Goal: Information Seeking & Learning: Learn about a topic

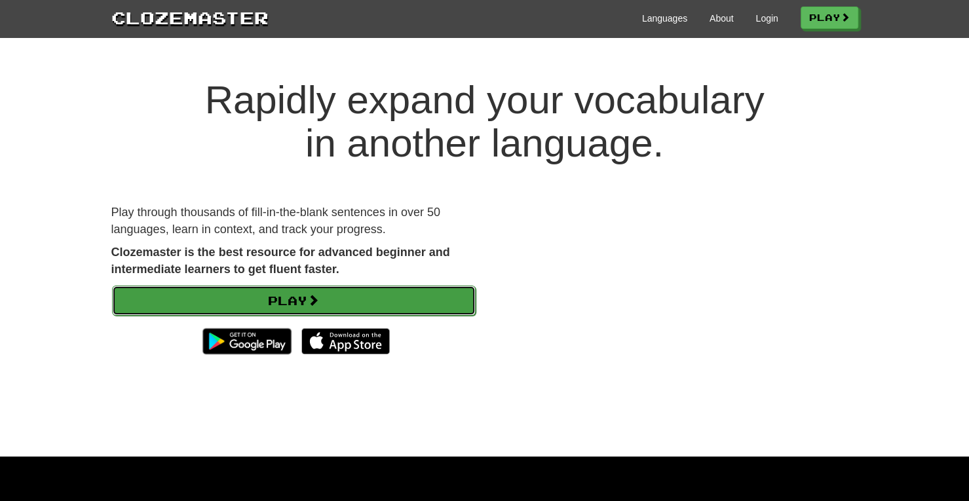
click at [293, 305] on link "Play" at bounding box center [293, 301] width 363 height 30
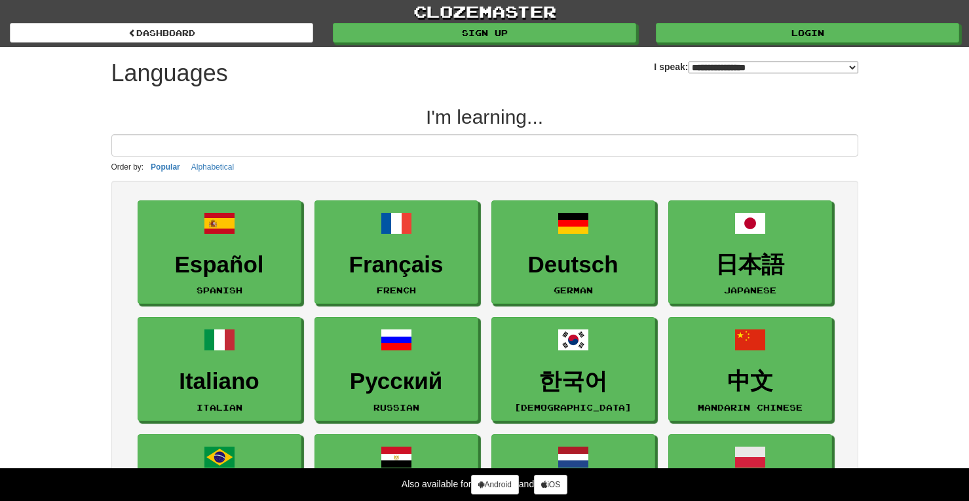
select select "*******"
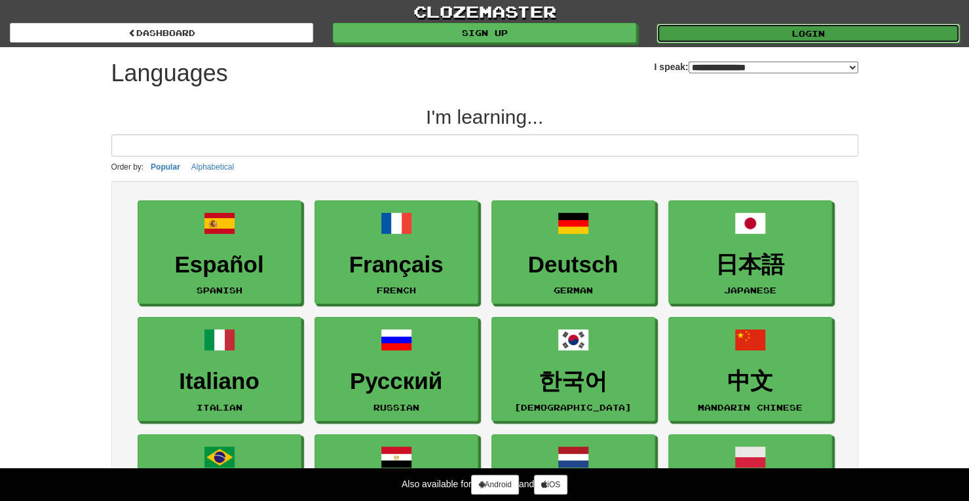
click at [762, 29] on link "Login" at bounding box center [807, 34] width 303 height 20
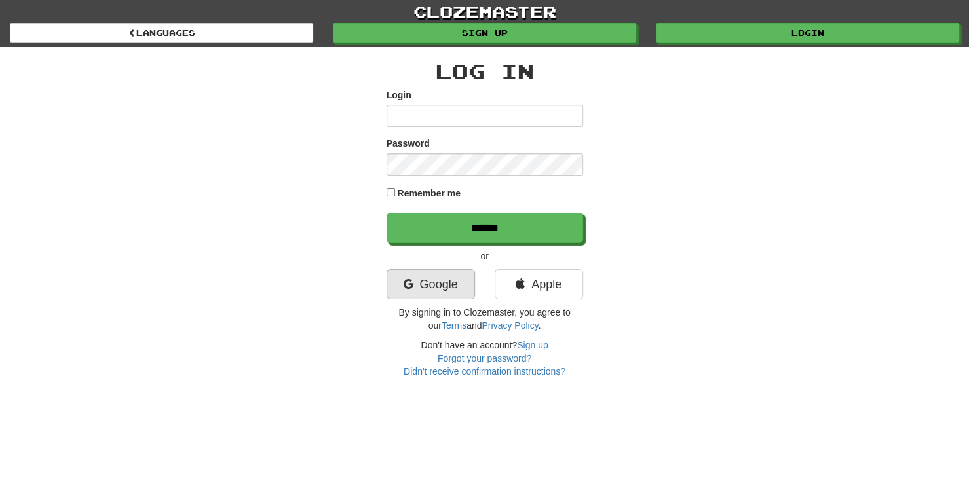
type input "**********"
click at [421, 284] on link "Google" at bounding box center [430, 284] width 88 height 30
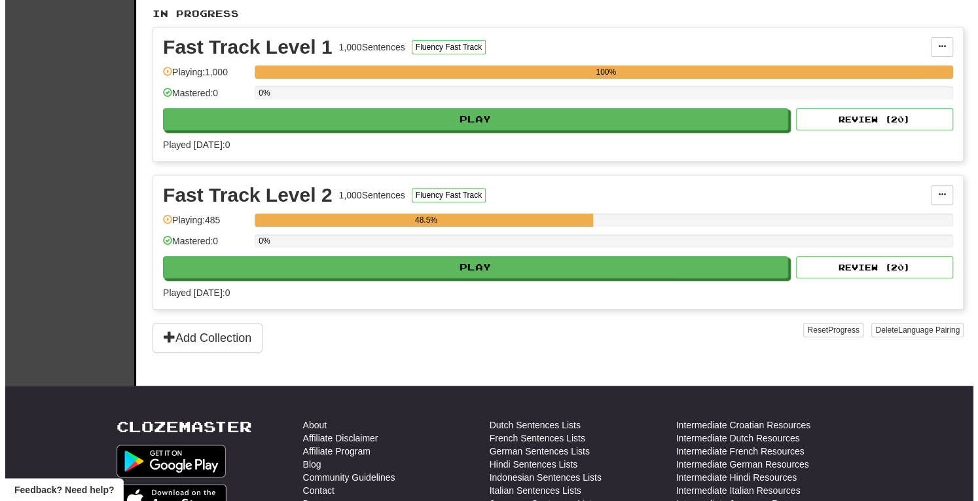
scroll to position [347, 0]
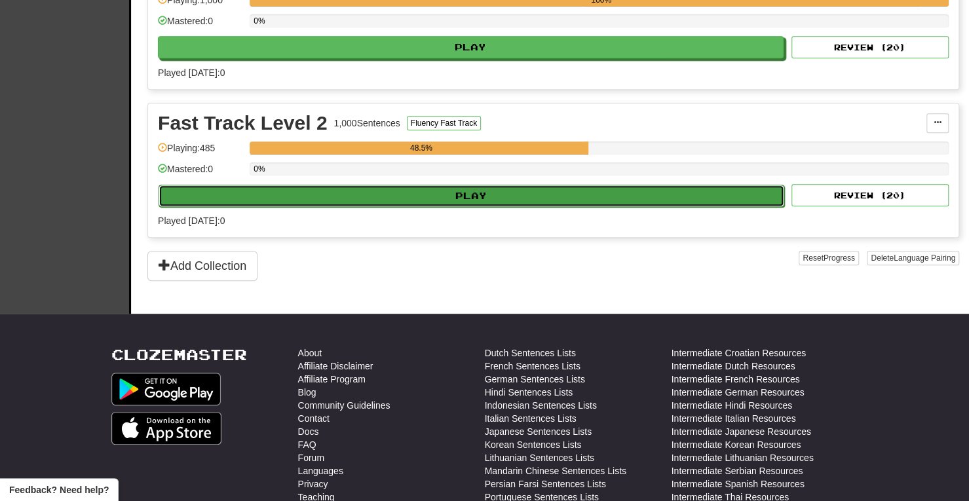
click at [512, 191] on button "Play" at bounding box center [470, 196] width 625 height 22
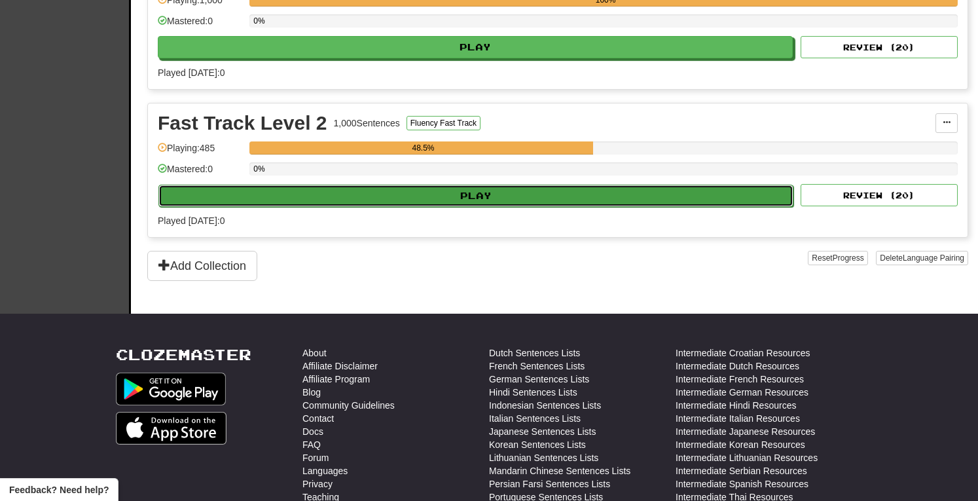
select select "**"
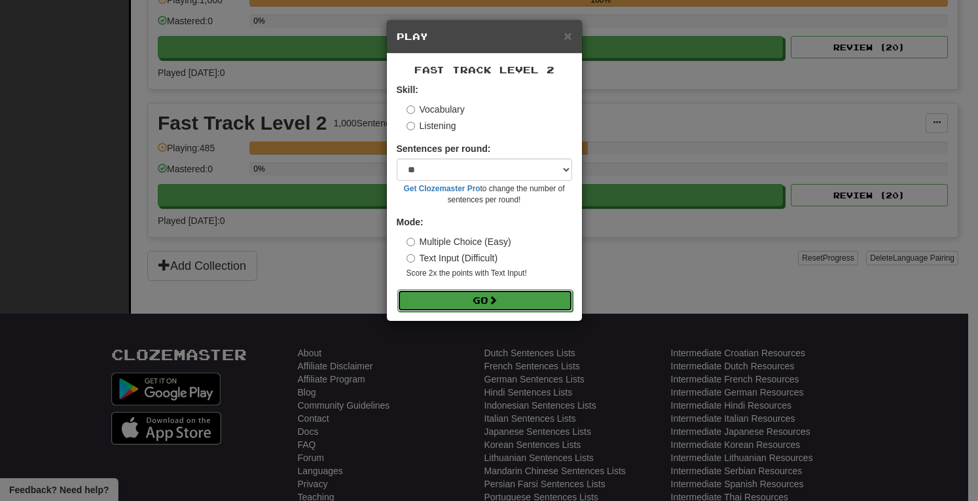
click at [489, 298] on button "Go" at bounding box center [484, 300] width 175 height 22
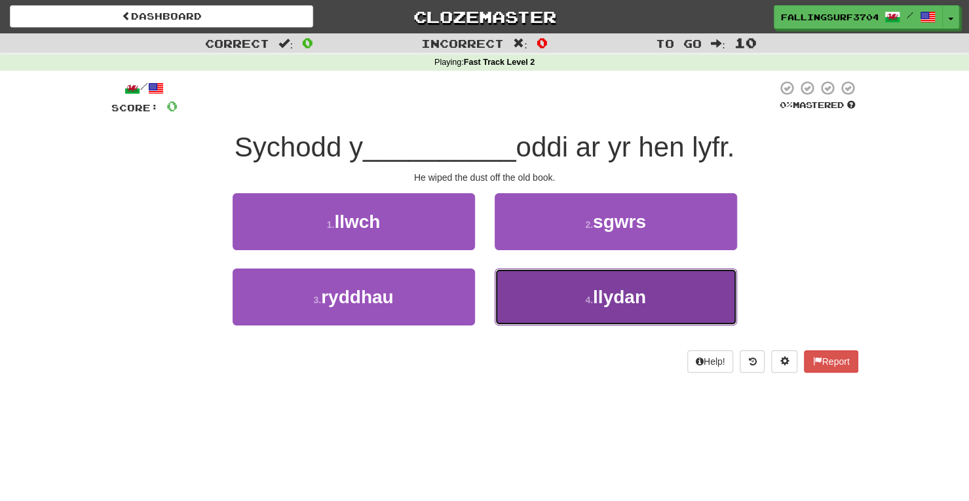
click at [622, 304] on span "llydan" at bounding box center [619, 297] width 53 height 20
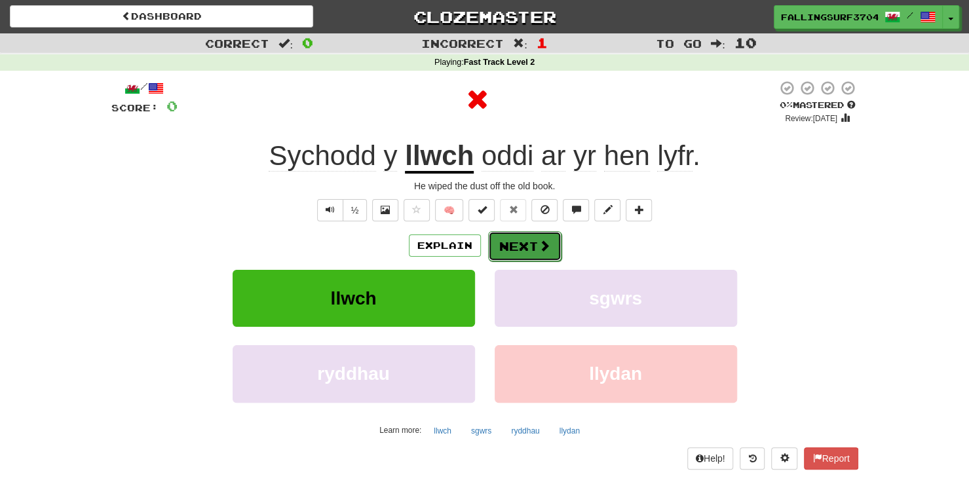
click at [526, 244] on button "Next" at bounding box center [524, 246] width 73 height 30
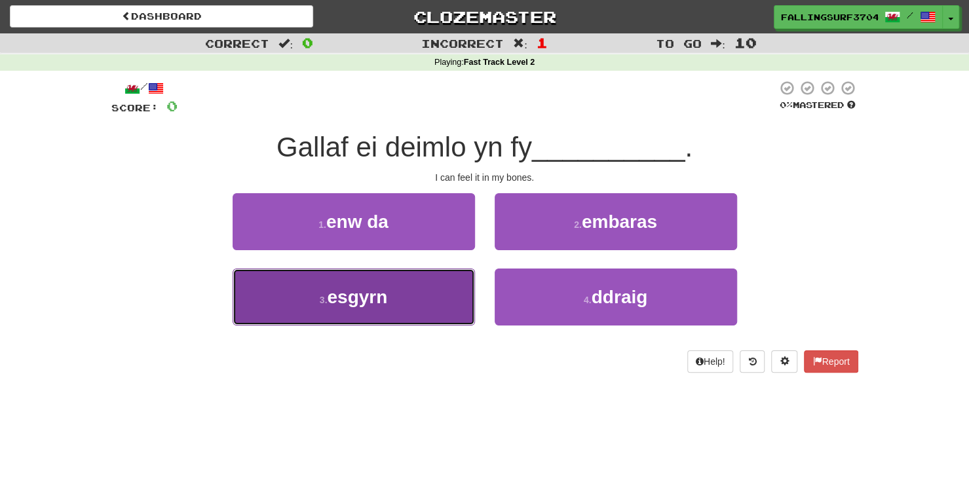
click at [397, 307] on button "3 . esgyrn" at bounding box center [353, 296] width 242 height 57
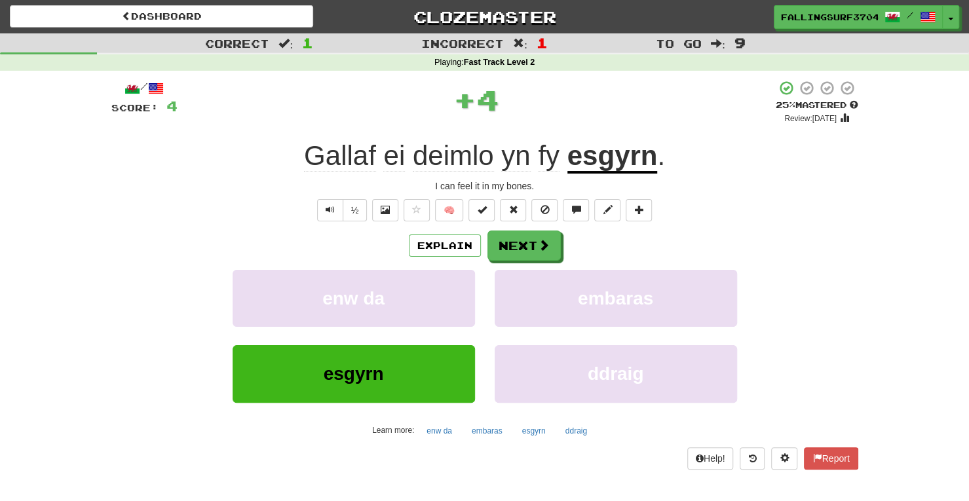
click at [602, 155] on u "esgyrn" at bounding box center [612, 156] width 90 height 33
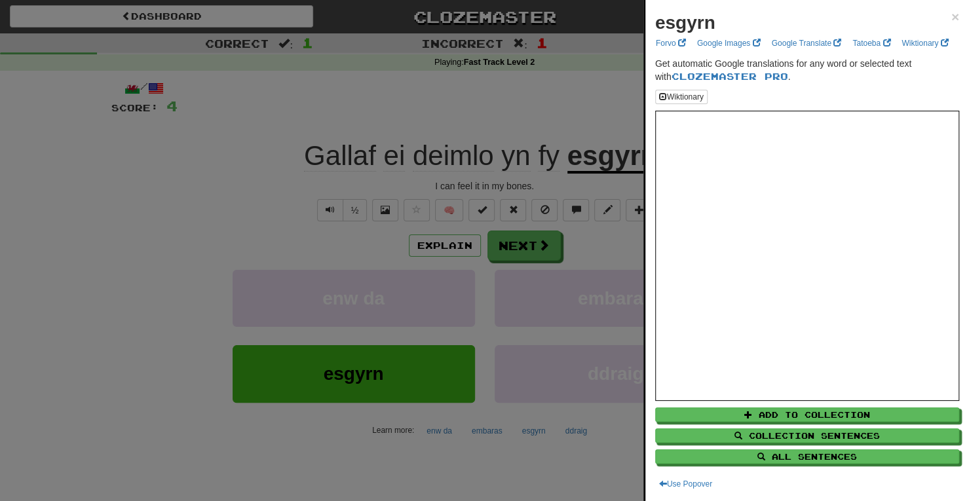
click at [532, 248] on div at bounding box center [484, 250] width 969 height 501
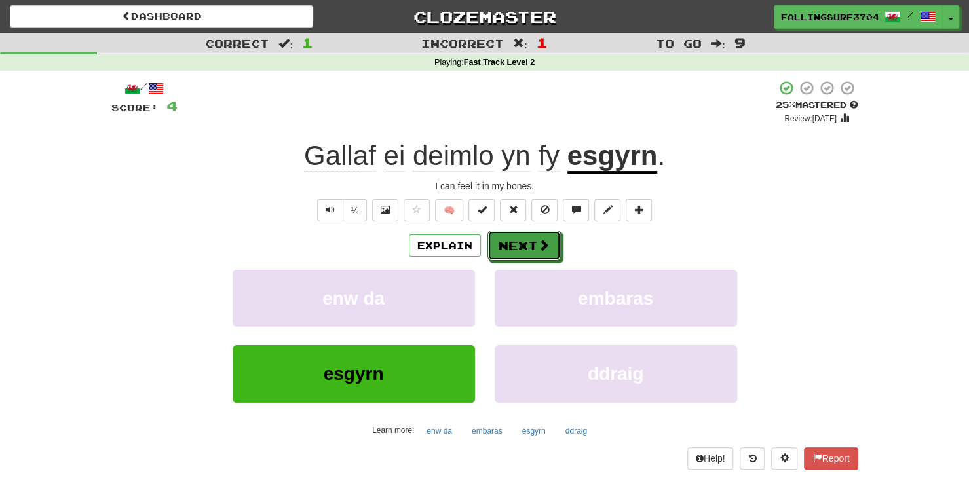
click at [532, 248] on button "Next" at bounding box center [523, 246] width 73 height 30
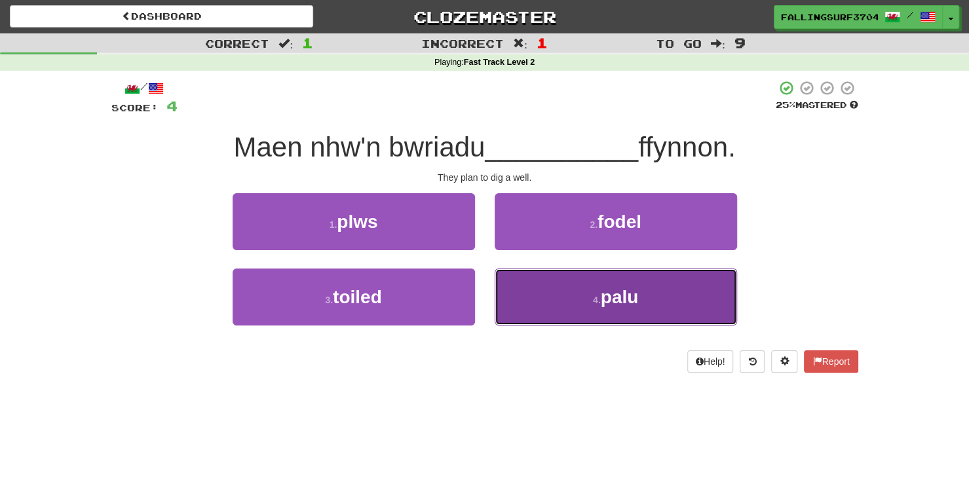
click at [602, 287] on span "palu" at bounding box center [619, 297] width 38 height 20
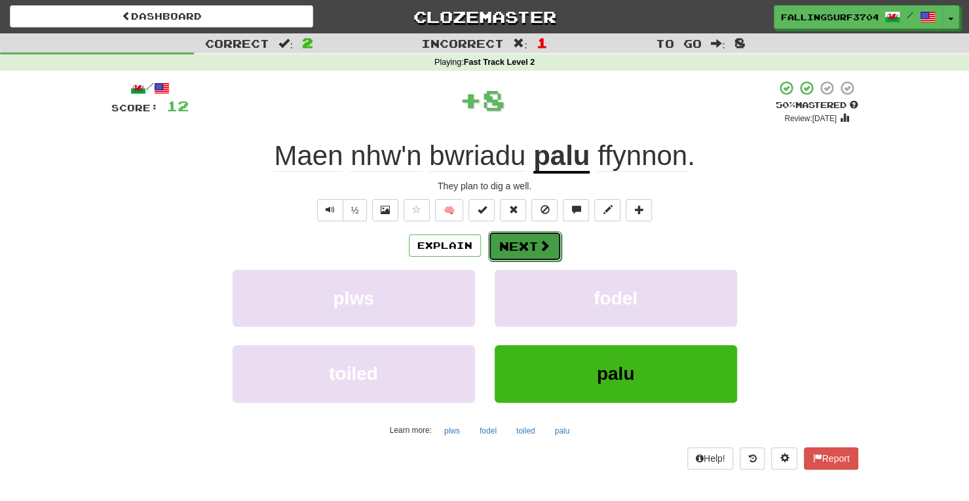
click at [526, 243] on button "Next" at bounding box center [524, 246] width 73 height 30
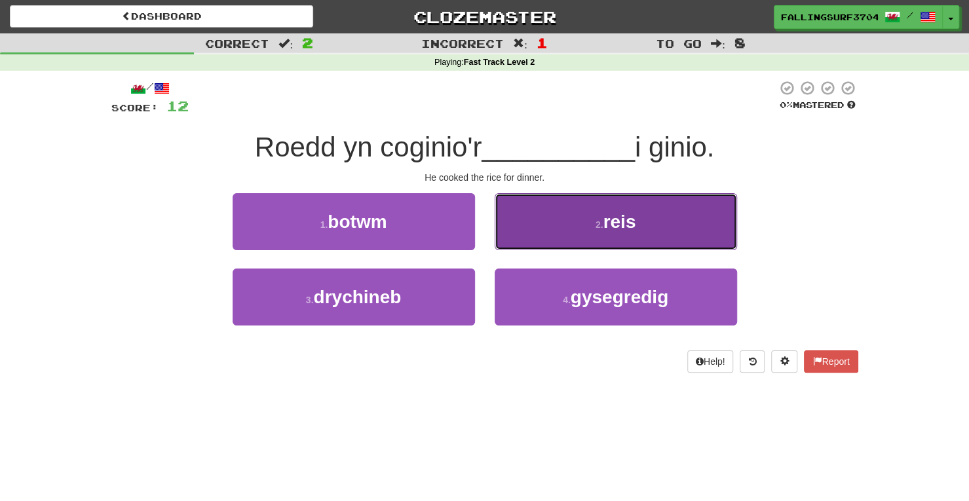
click at [608, 238] on button "2 . reis" at bounding box center [615, 221] width 242 height 57
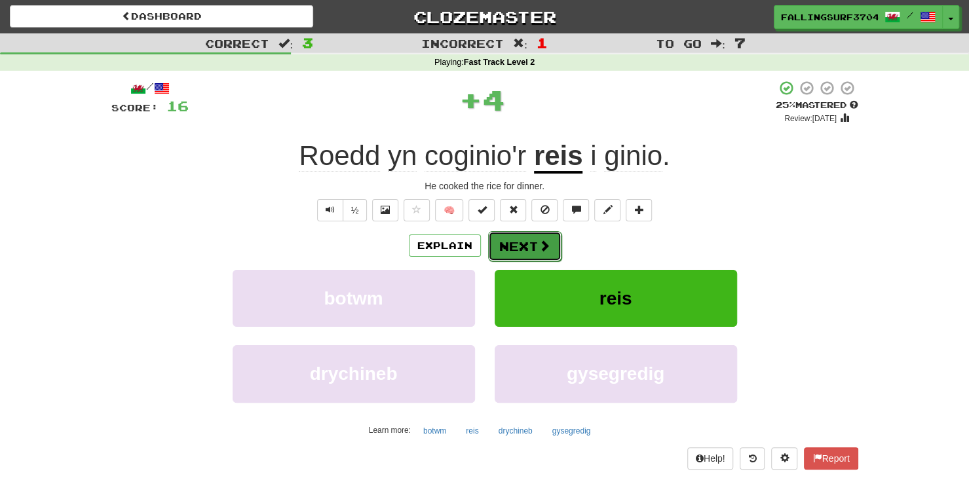
click at [514, 238] on button "Next" at bounding box center [524, 246] width 73 height 30
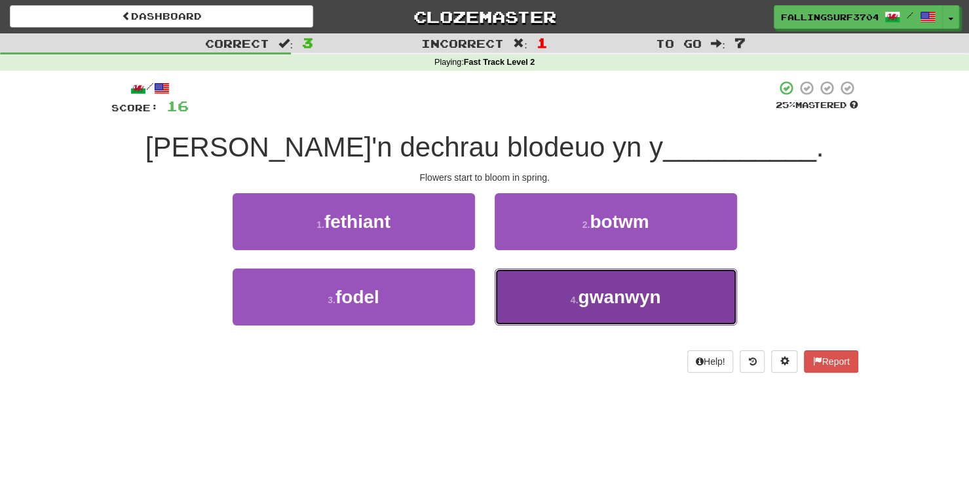
click at [574, 301] on small "4 ." at bounding box center [574, 300] width 8 height 10
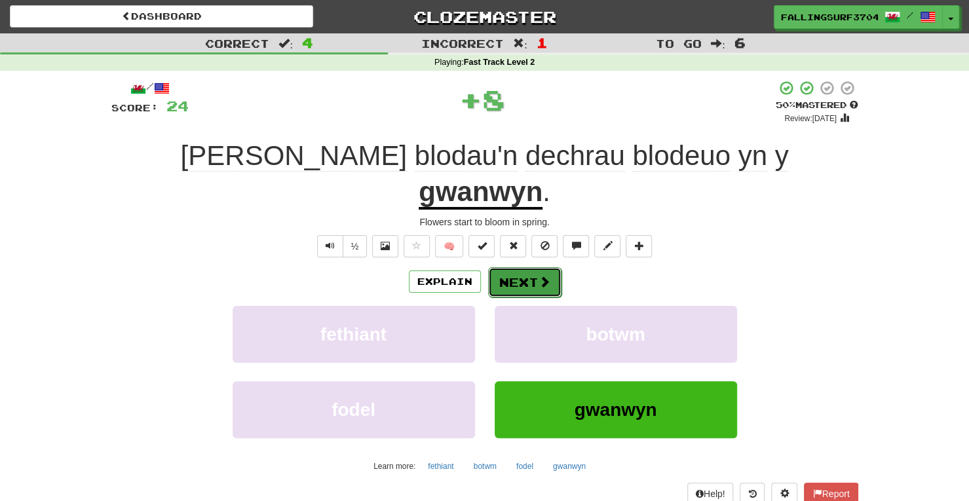
click at [523, 267] on button "Next" at bounding box center [524, 282] width 73 height 30
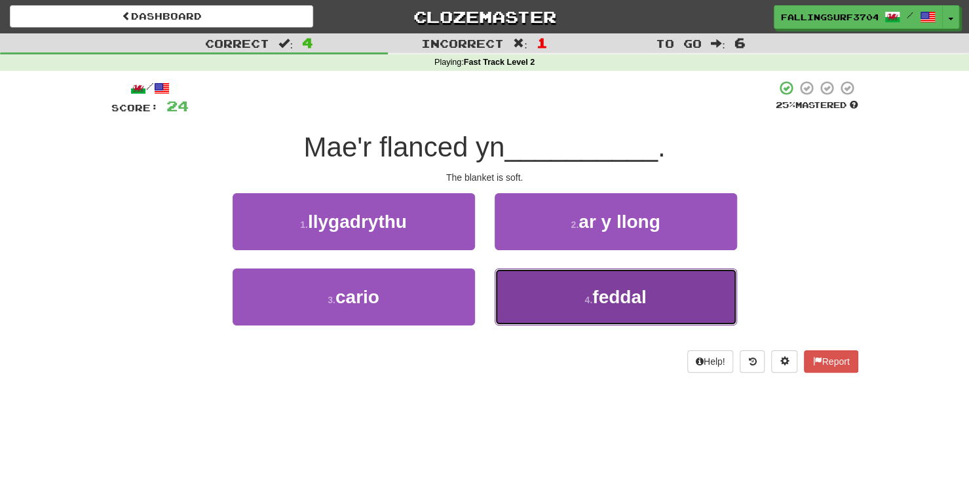
click at [521, 306] on button "4 . feddal" at bounding box center [615, 296] width 242 height 57
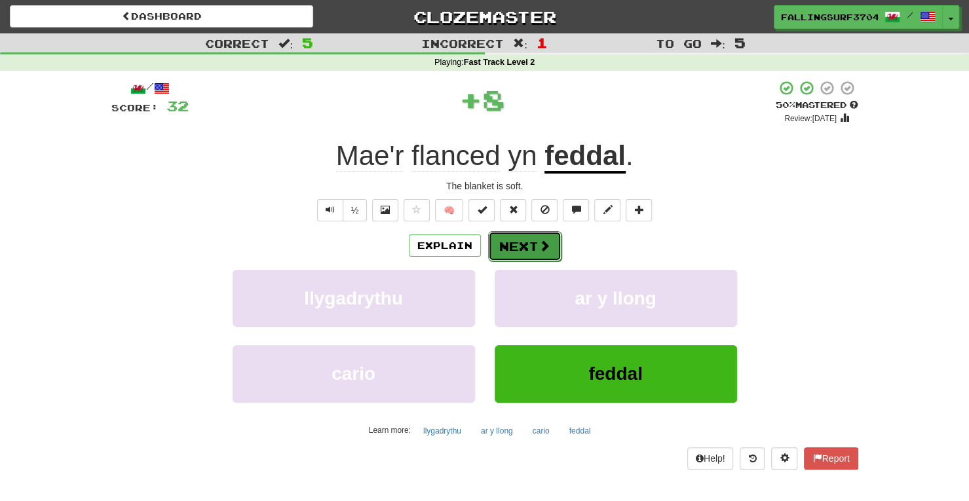
click at [525, 238] on button "Next" at bounding box center [524, 246] width 73 height 30
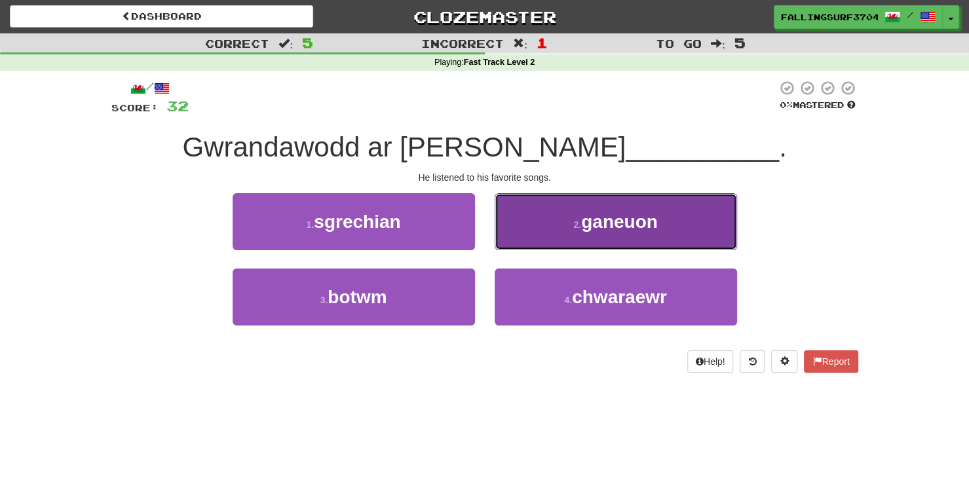
click at [592, 223] on span "ganeuon" at bounding box center [619, 222] width 77 height 20
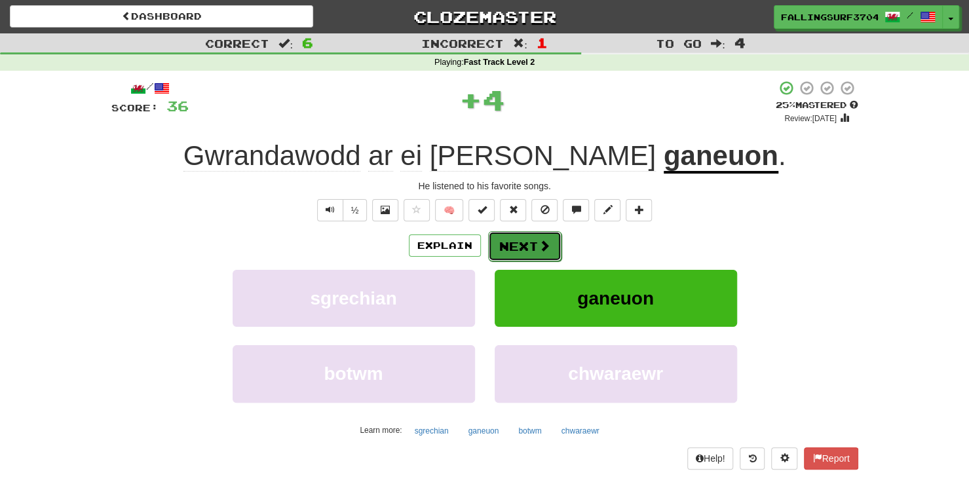
click at [517, 245] on button "Next" at bounding box center [524, 246] width 73 height 30
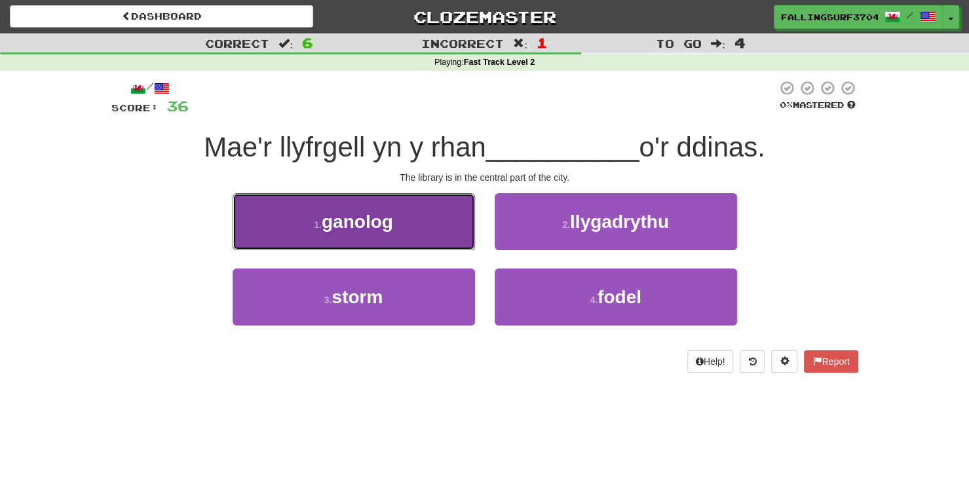
click at [335, 229] on span "ganolog" at bounding box center [357, 222] width 71 height 20
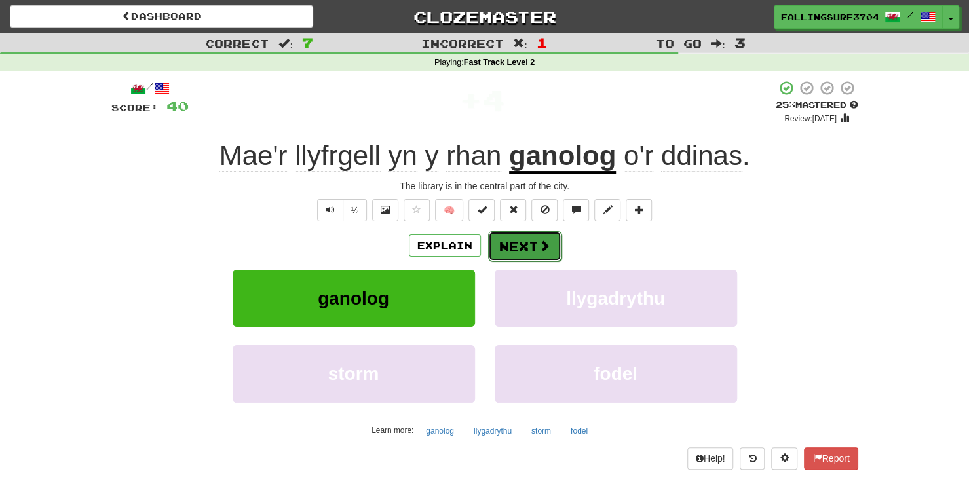
click at [535, 240] on button "Next" at bounding box center [524, 246] width 73 height 30
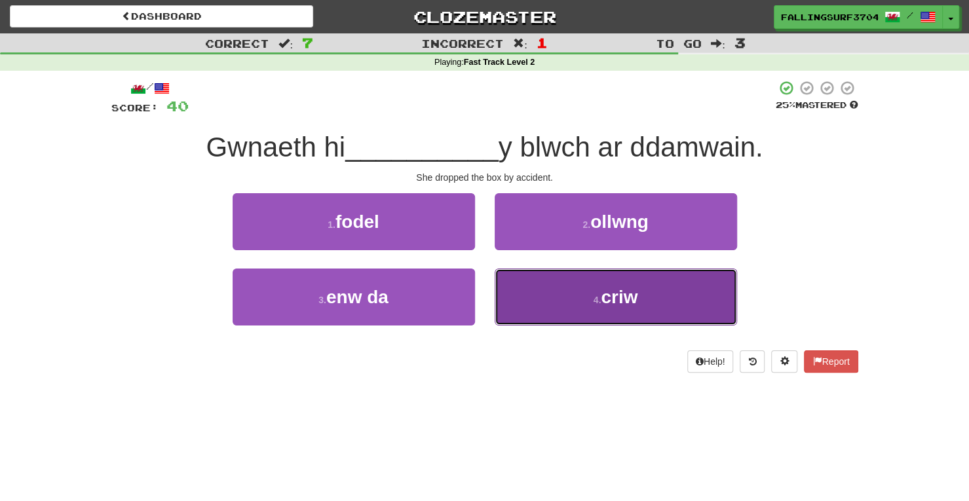
click at [589, 291] on button "4 . criw" at bounding box center [615, 296] width 242 height 57
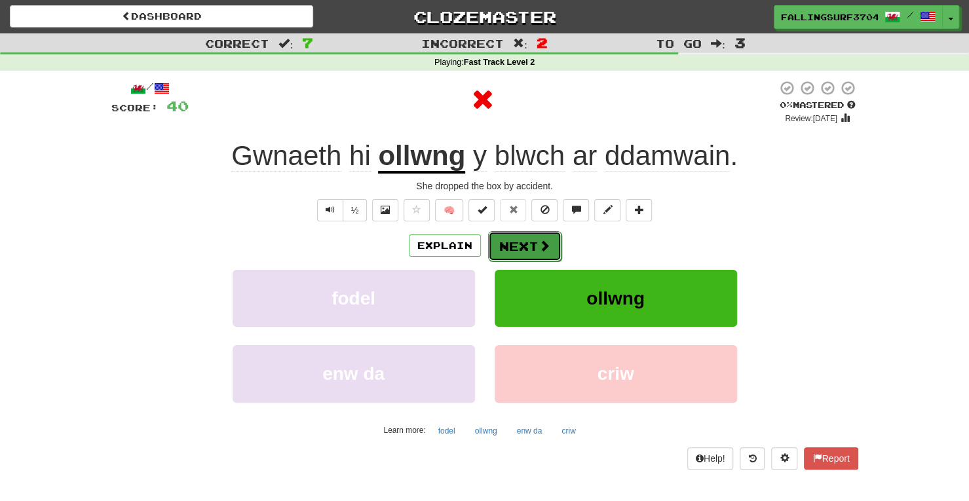
click at [540, 251] on span at bounding box center [544, 246] width 12 height 12
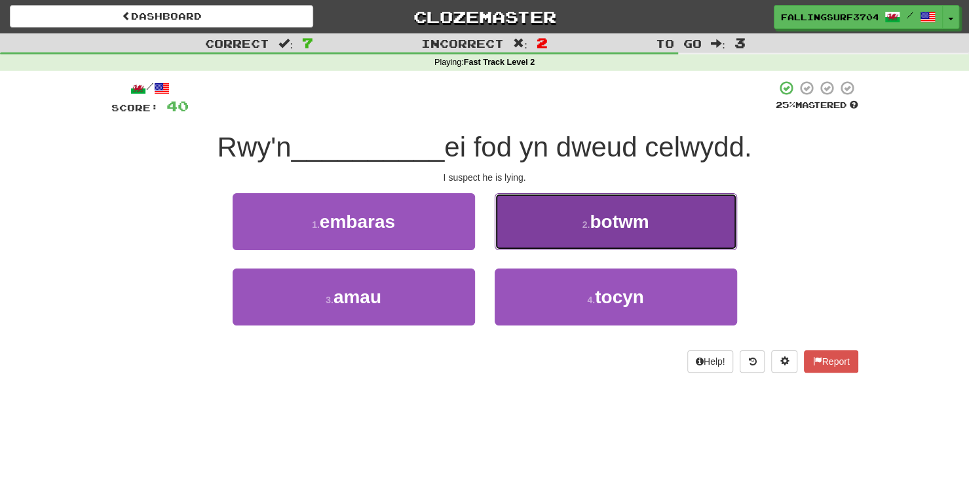
click at [602, 227] on span "botwm" at bounding box center [618, 222] width 59 height 20
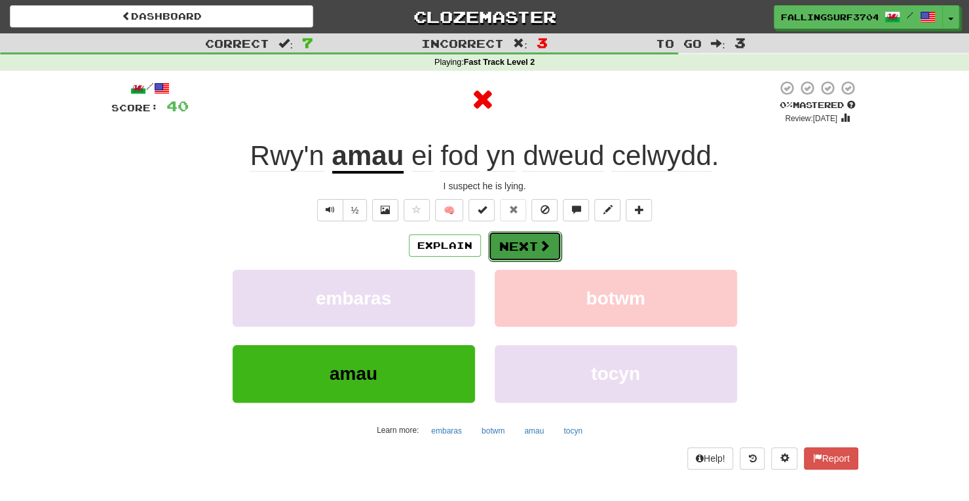
click at [519, 242] on button "Next" at bounding box center [524, 246] width 73 height 30
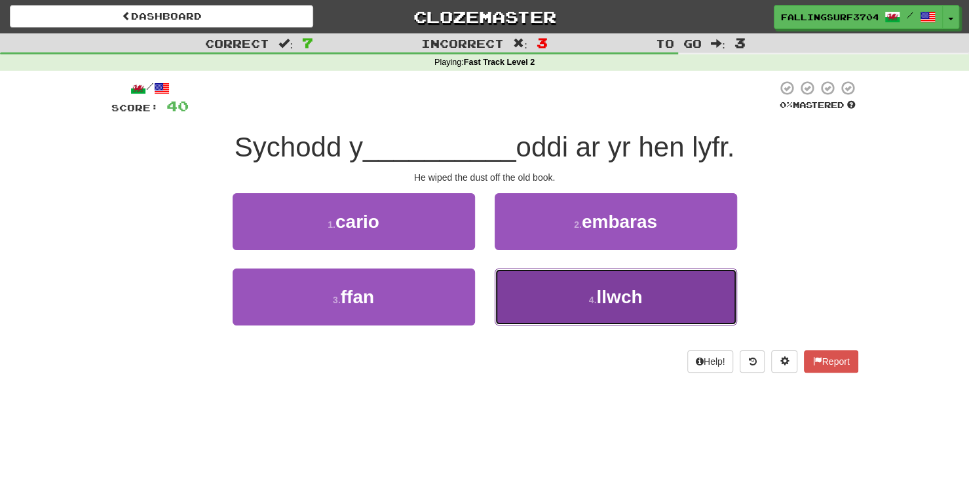
click at [557, 286] on button "4 . llwch" at bounding box center [615, 296] width 242 height 57
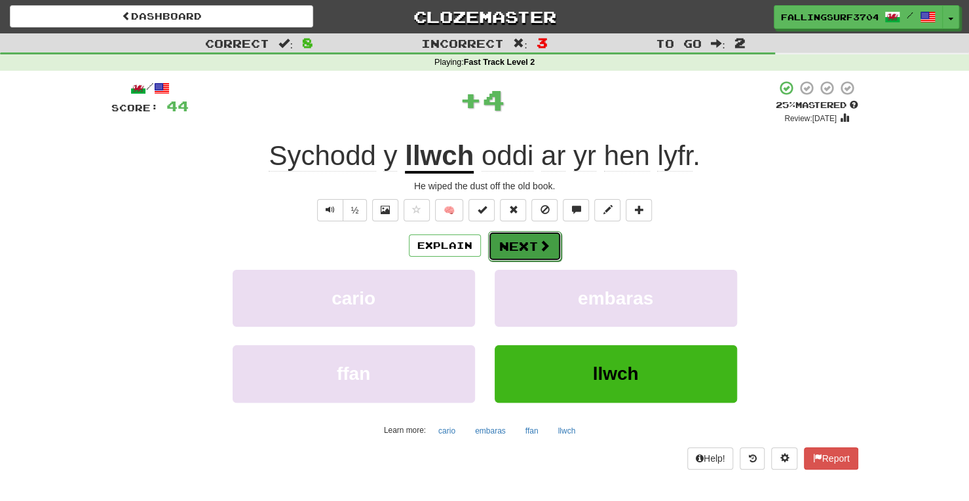
click at [521, 253] on button "Next" at bounding box center [524, 246] width 73 height 30
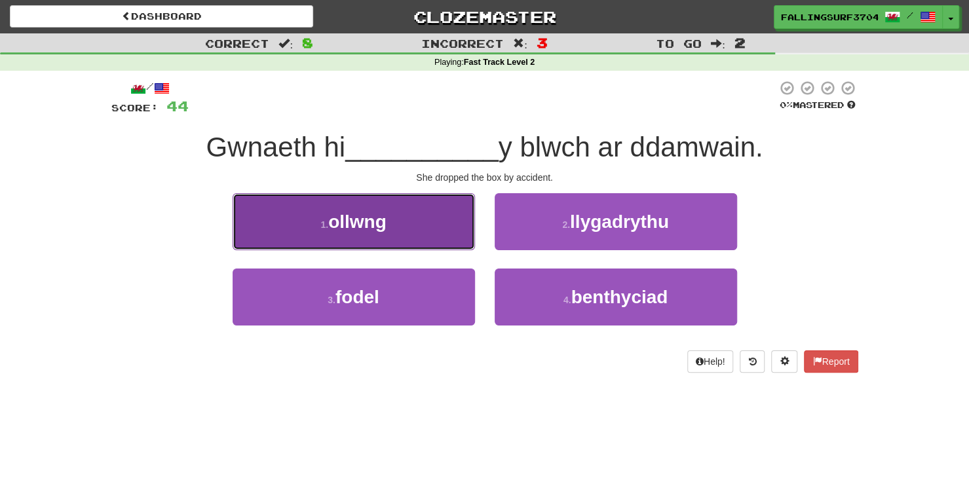
click at [371, 221] on span "ollwng" at bounding box center [357, 222] width 58 height 20
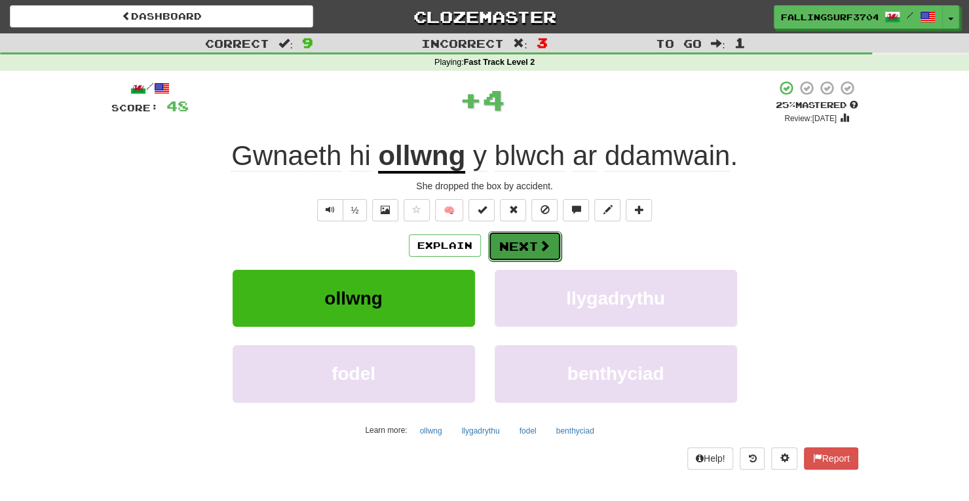
click at [538, 240] on span at bounding box center [544, 246] width 12 height 12
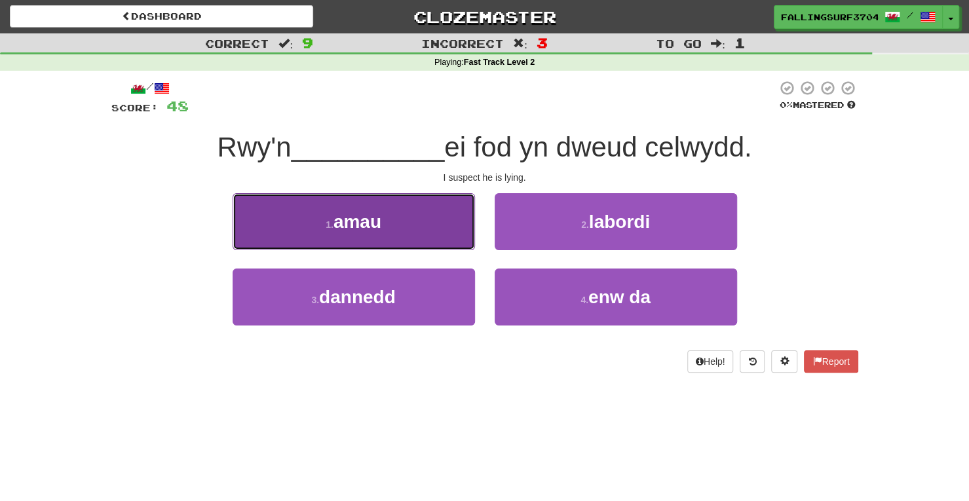
click at [390, 239] on button "1 . amau" at bounding box center [353, 221] width 242 height 57
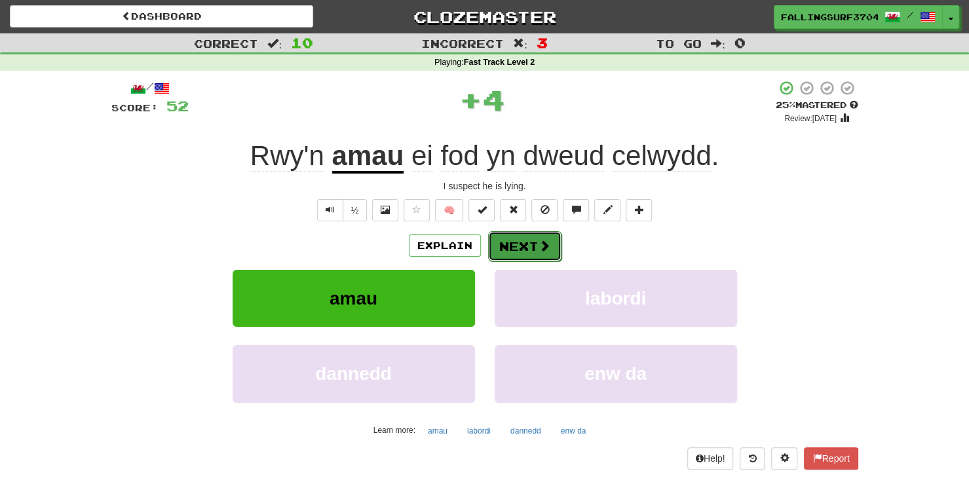
click at [530, 240] on button "Next" at bounding box center [524, 246] width 73 height 30
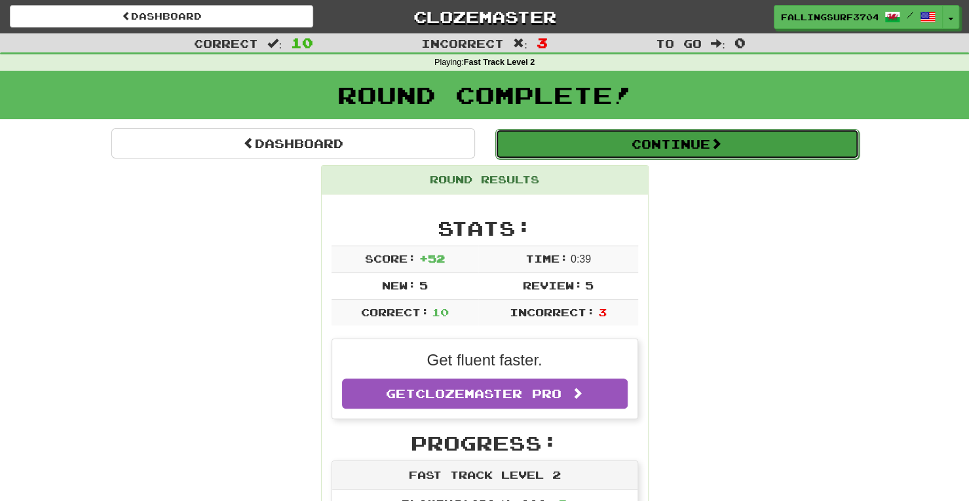
click at [648, 132] on button "Continue" at bounding box center [676, 144] width 363 height 30
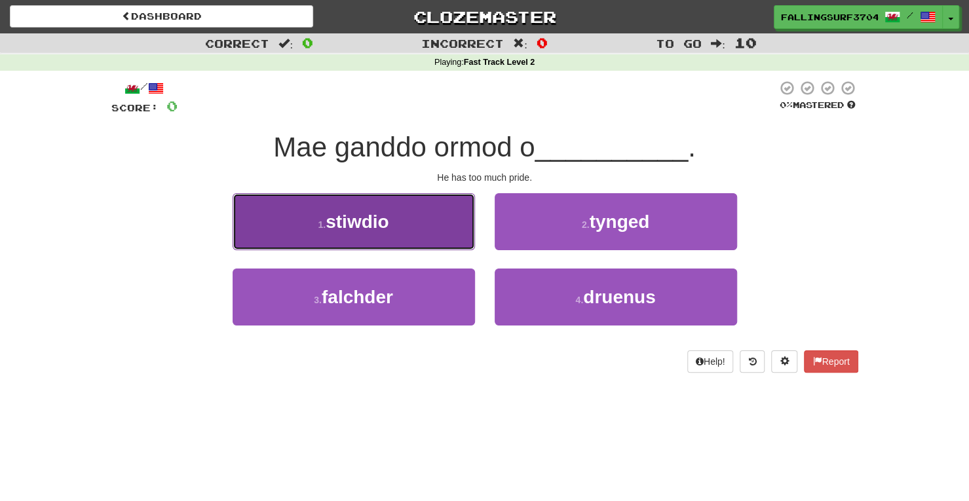
click at [368, 217] on span "stiwdio" at bounding box center [356, 222] width 63 height 20
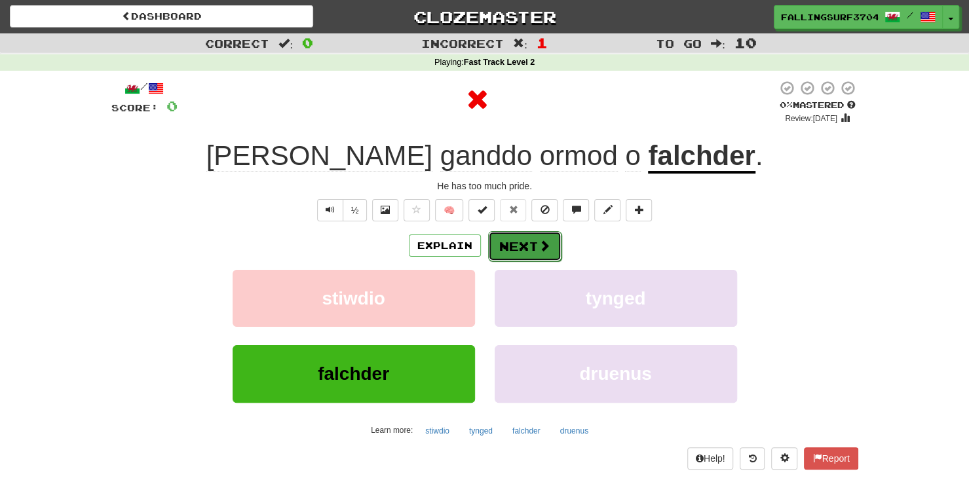
click at [525, 242] on button "Next" at bounding box center [524, 246] width 73 height 30
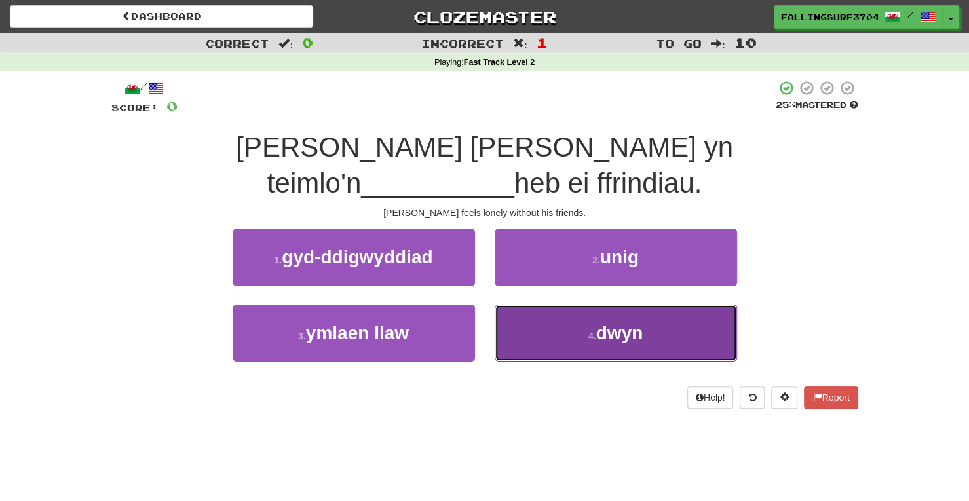
click at [524, 308] on button "4 . dwyn" at bounding box center [615, 333] width 242 height 57
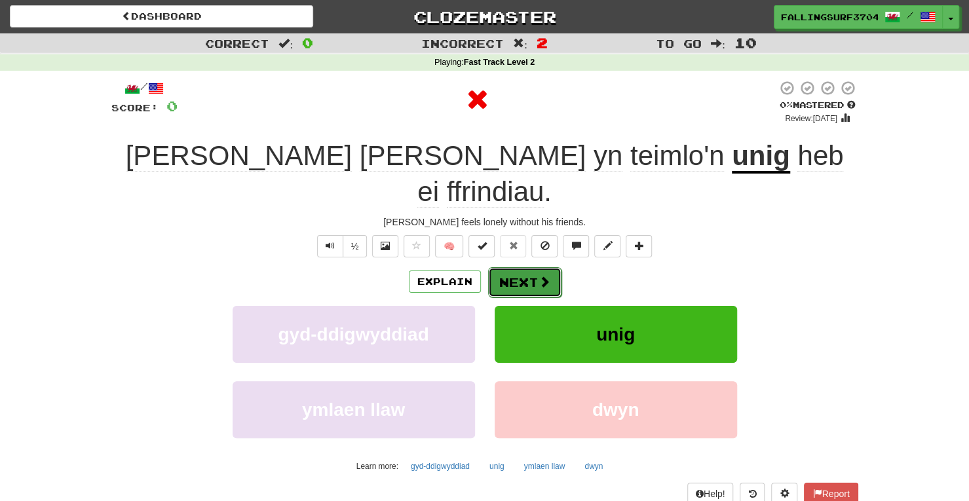
click at [515, 267] on button "Next" at bounding box center [524, 282] width 73 height 30
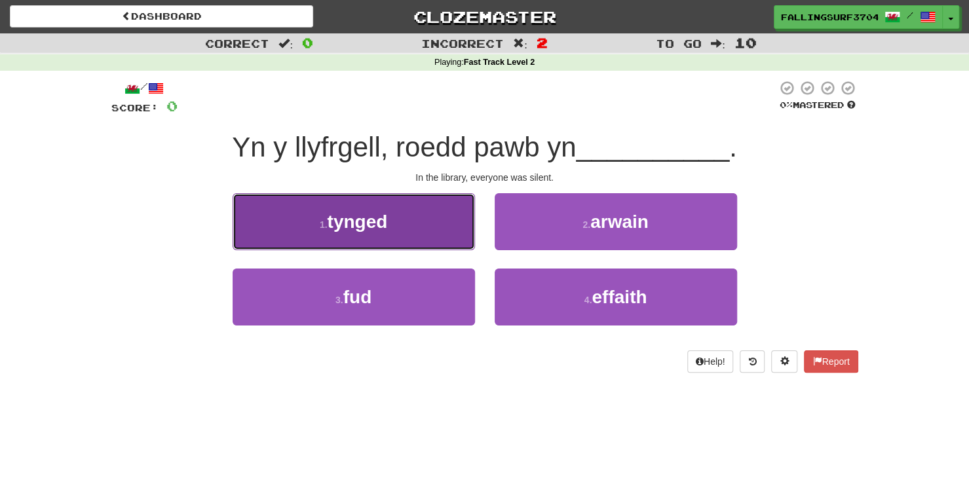
click at [401, 225] on button "1 . tynged" at bounding box center [353, 221] width 242 height 57
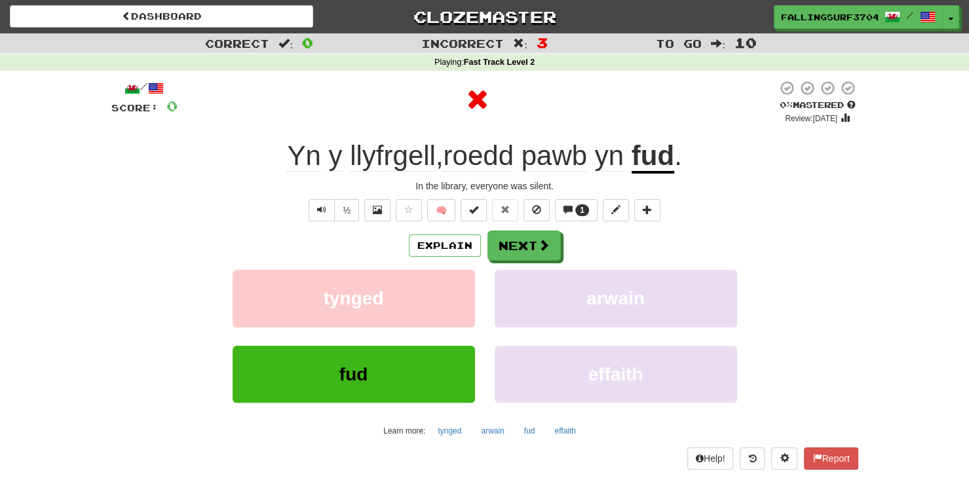
click at [506, 261] on div "Explain Next tynged arwain fud effaith Learn more: tynged arwain fud effaith" at bounding box center [484, 336] width 747 height 210
click at [531, 247] on button "Next" at bounding box center [524, 246] width 73 height 30
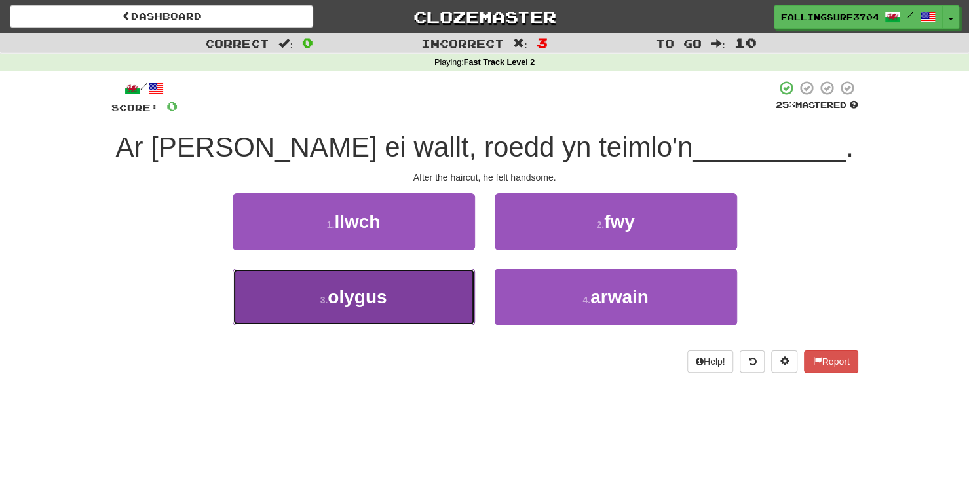
click at [345, 299] on span "olygus" at bounding box center [356, 297] width 59 height 20
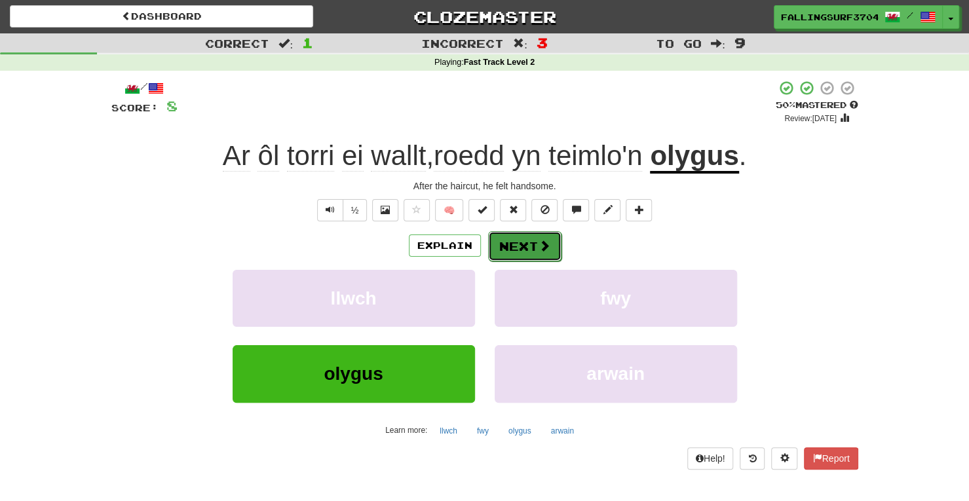
click at [523, 239] on button "Next" at bounding box center [524, 246] width 73 height 30
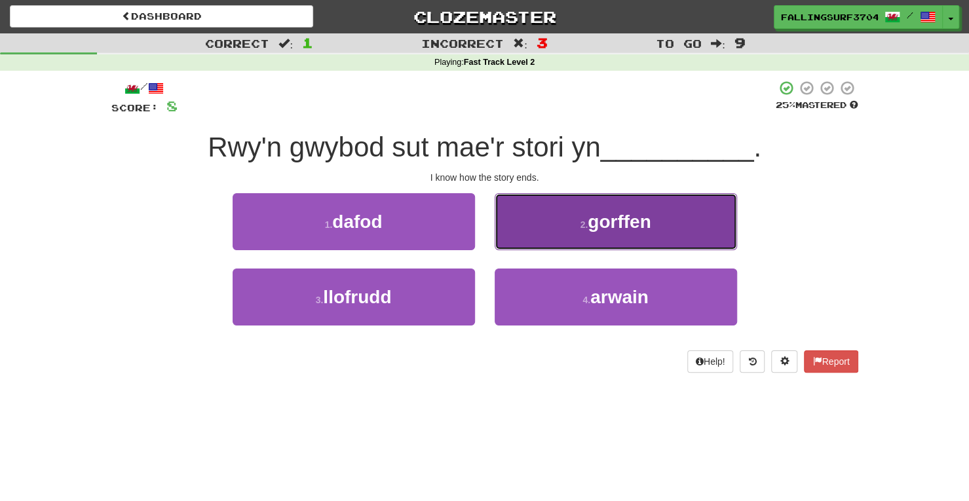
click at [613, 227] on span "gorffen" at bounding box center [618, 222] width 63 height 20
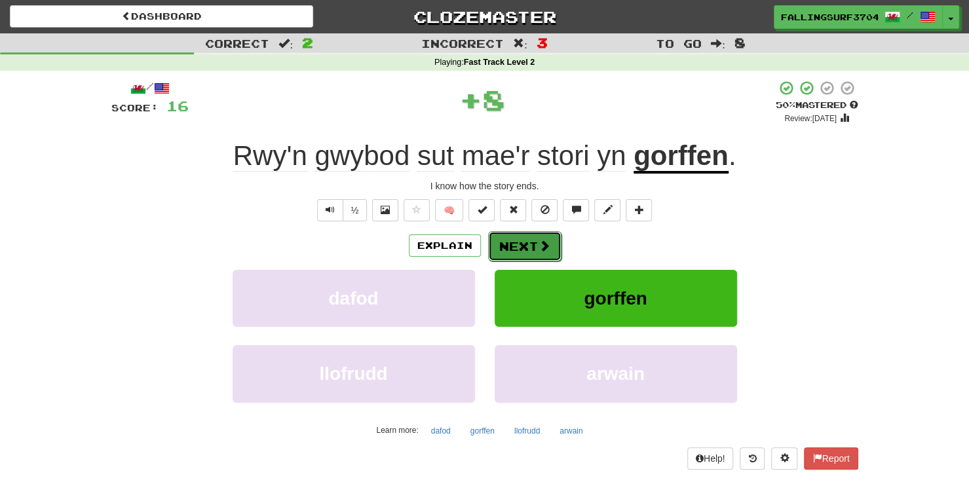
click at [525, 243] on button "Next" at bounding box center [524, 246] width 73 height 30
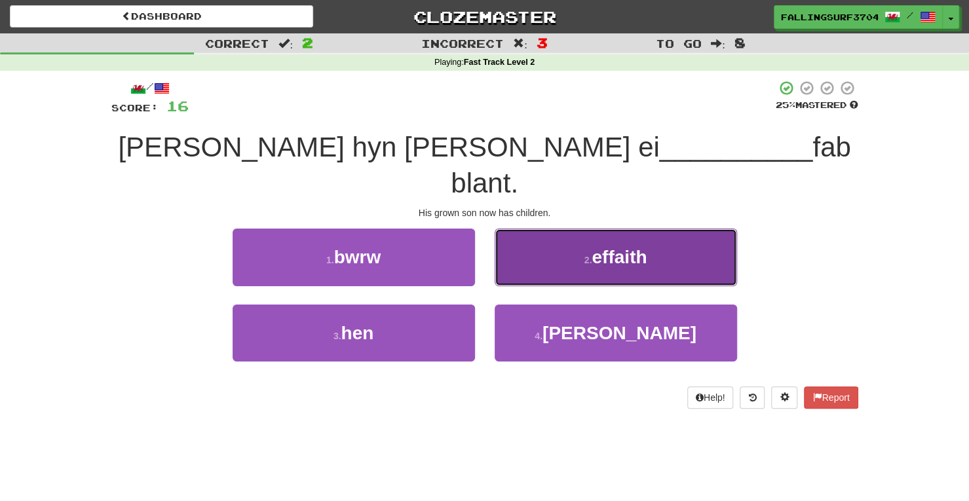
click at [614, 244] on button "2 . effaith" at bounding box center [615, 257] width 242 height 57
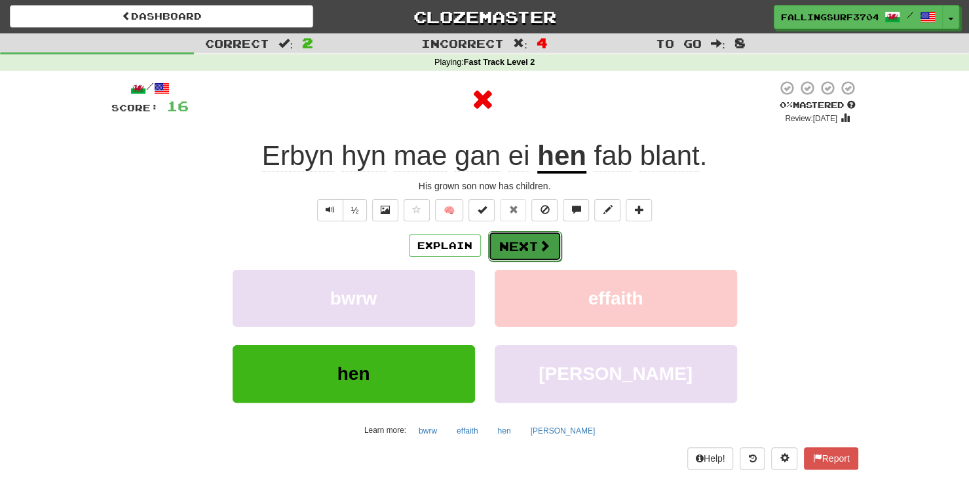
click at [522, 257] on button "Next" at bounding box center [524, 246] width 73 height 30
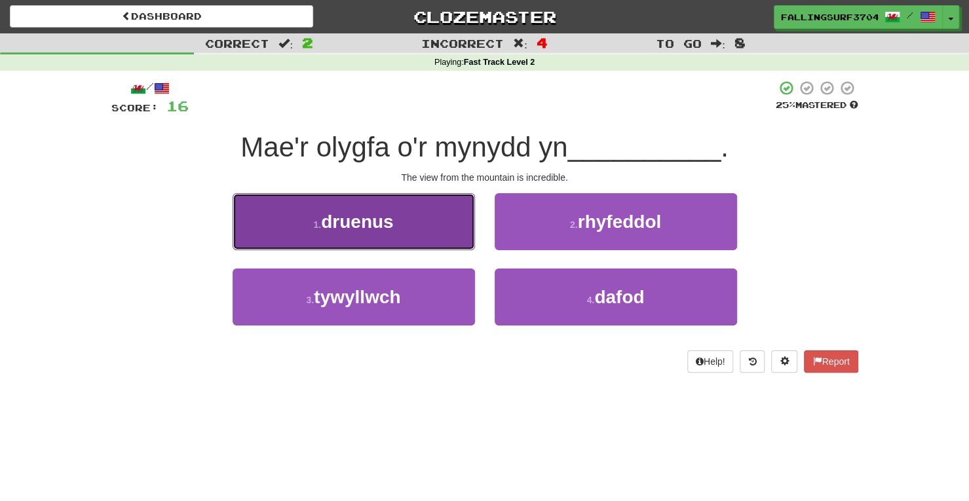
click at [397, 221] on button "1 . druenus" at bounding box center [353, 221] width 242 height 57
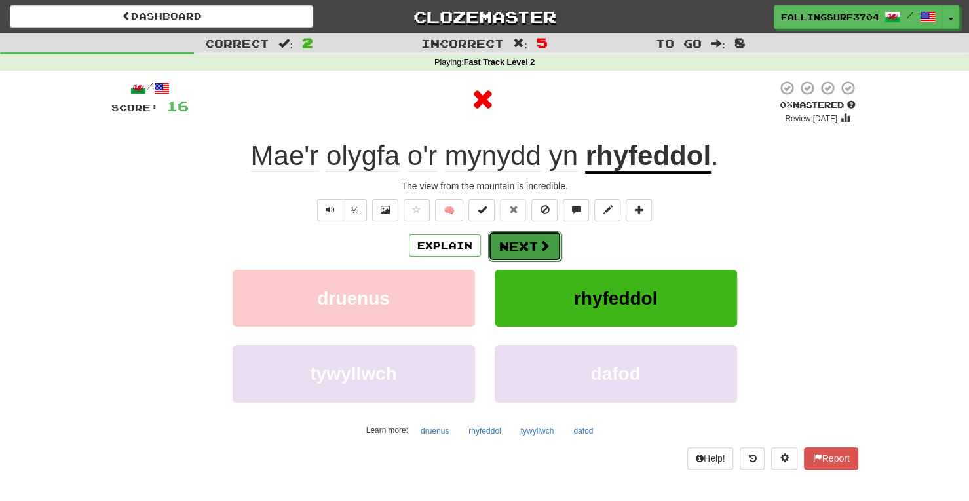
click at [521, 239] on button "Next" at bounding box center [524, 246] width 73 height 30
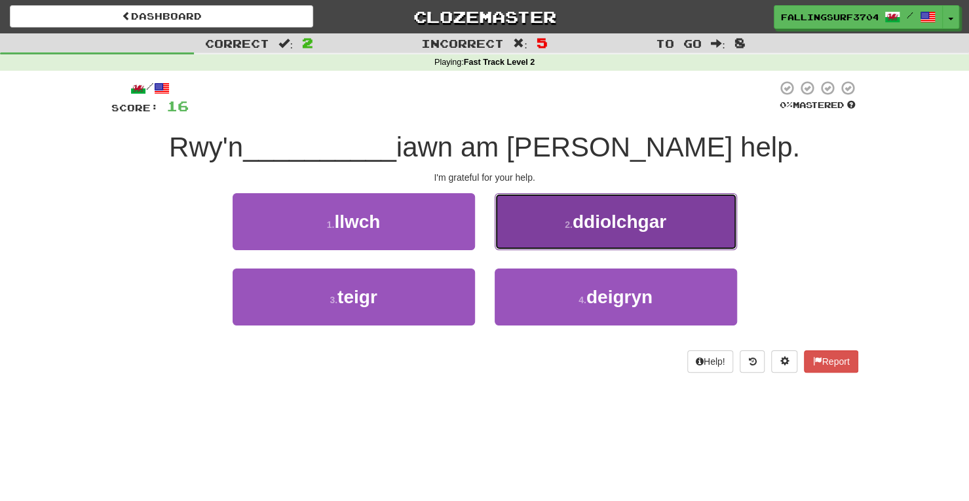
click at [620, 224] on span "ddiolchgar" at bounding box center [619, 222] width 94 height 20
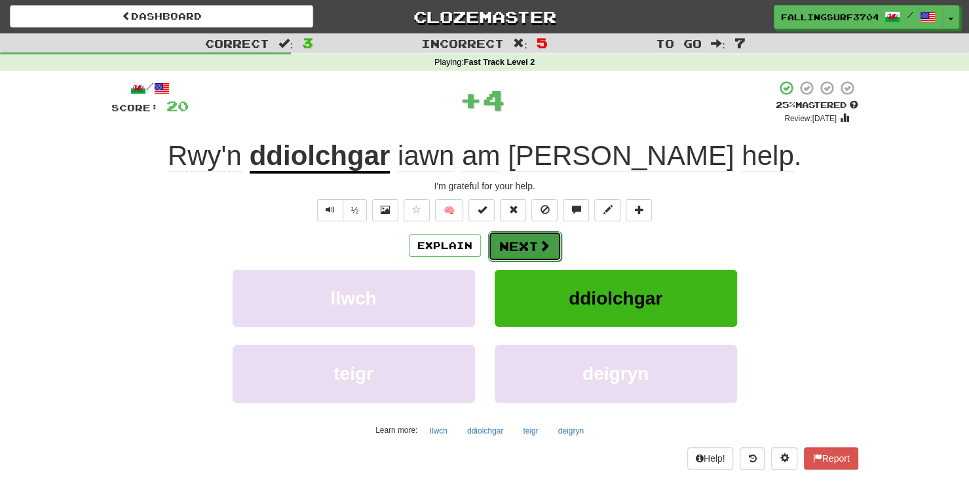
click at [528, 250] on button "Next" at bounding box center [524, 246] width 73 height 30
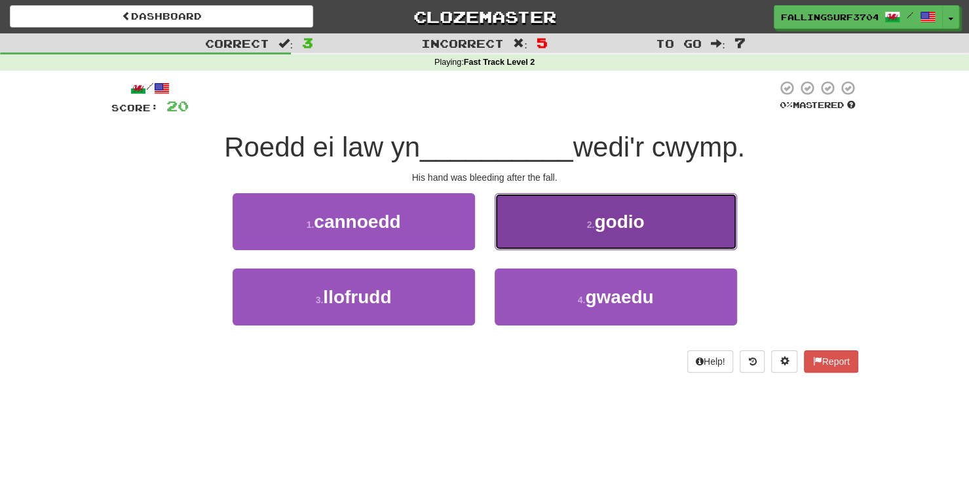
click at [563, 238] on button "2 . godio" at bounding box center [615, 221] width 242 height 57
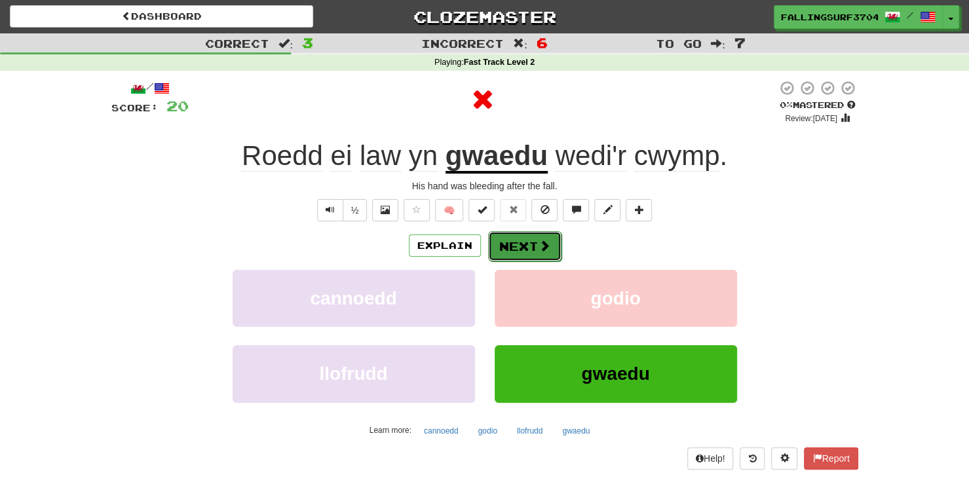
click at [526, 249] on button "Next" at bounding box center [524, 246] width 73 height 30
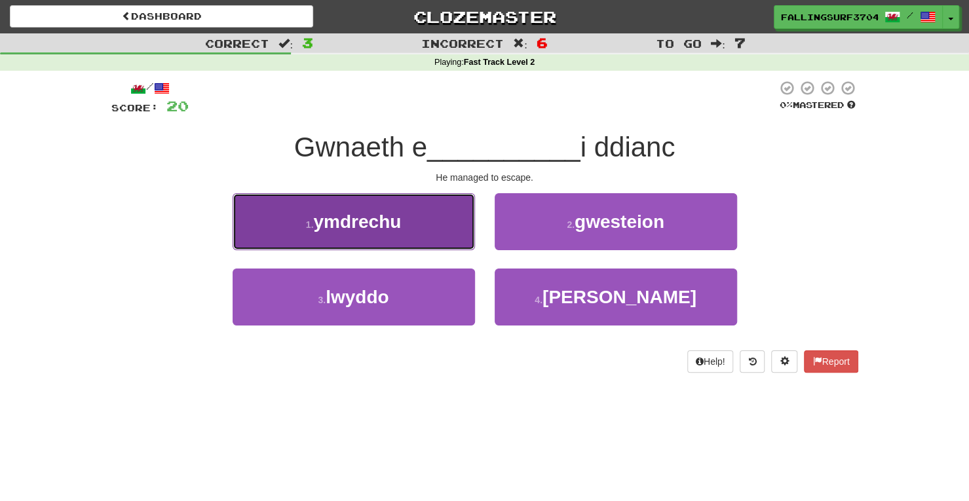
click at [378, 242] on button "1 . ymdrechu" at bounding box center [353, 221] width 242 height 57
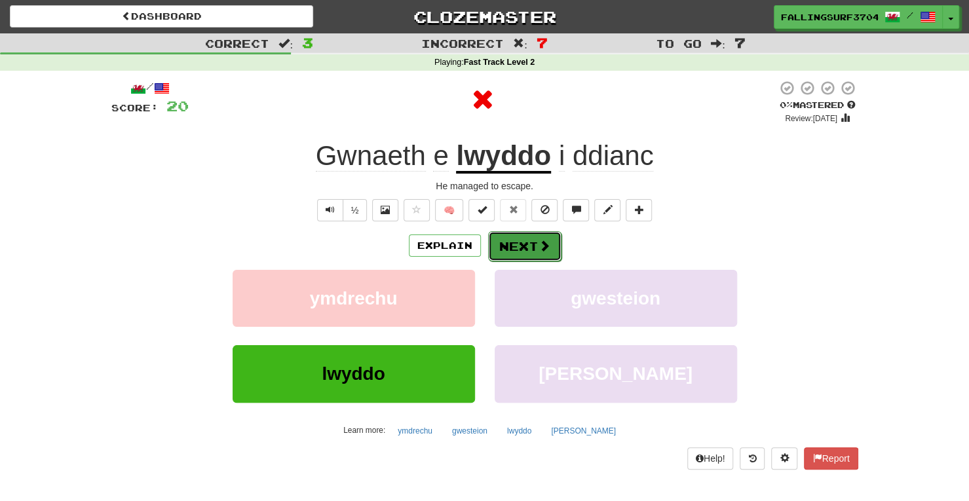
click at [513, 244] on button "Next" at bounding box center [524, 246] width 73 height 30
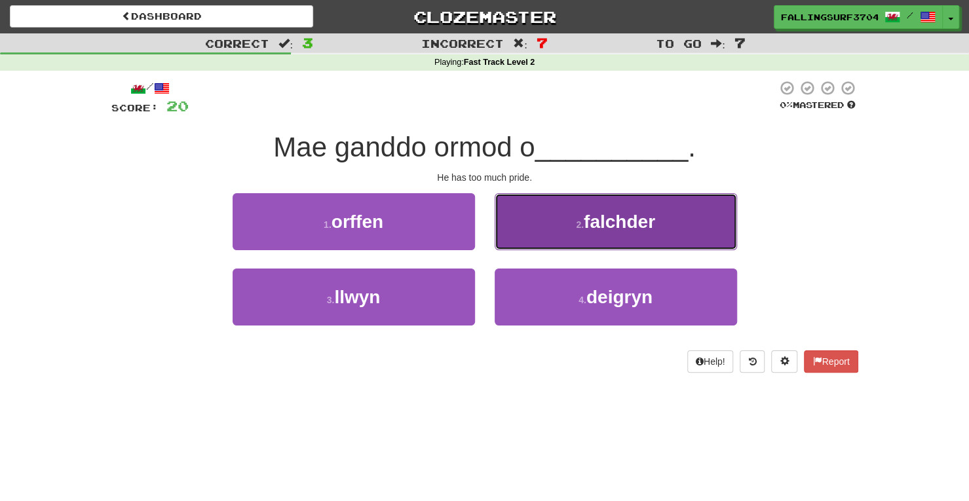
click at [591, 235] on button "2 . falchder" at bounding box center [615, 221] width 242 height 57
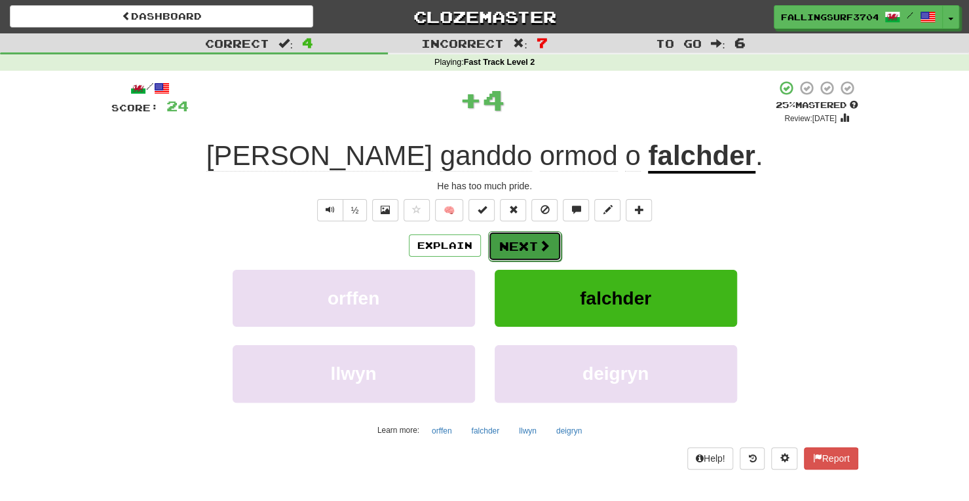
click at [545, 240] on span at bounding box center [544, 246] width 12 height 12
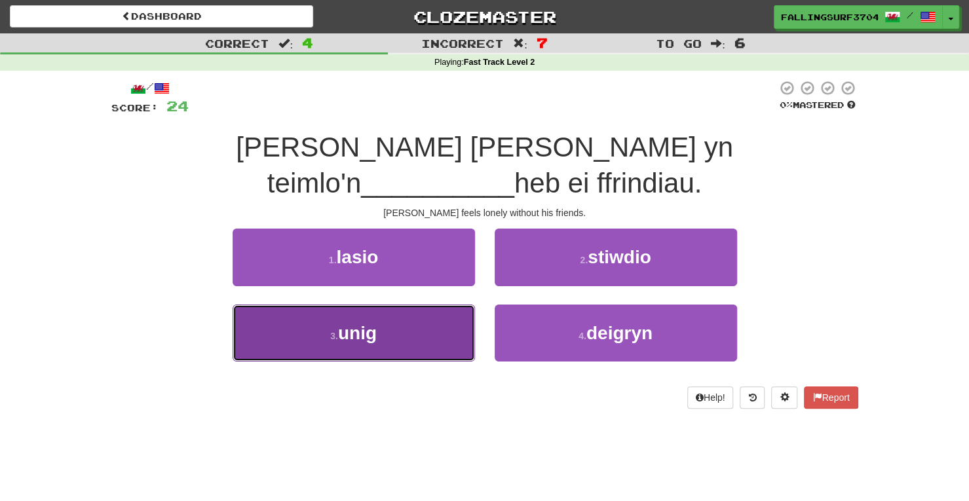
click at [396, 305] on button "3 . unig" at bounding box center [353, 333] width 242 height 57
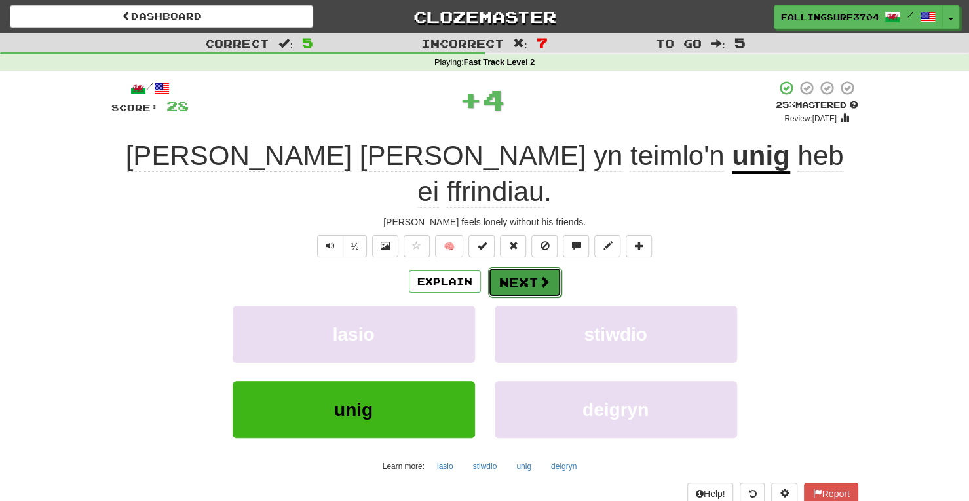
click at [549, 267] on button "Next" at bounding box center [524, 282] width 73 height 30
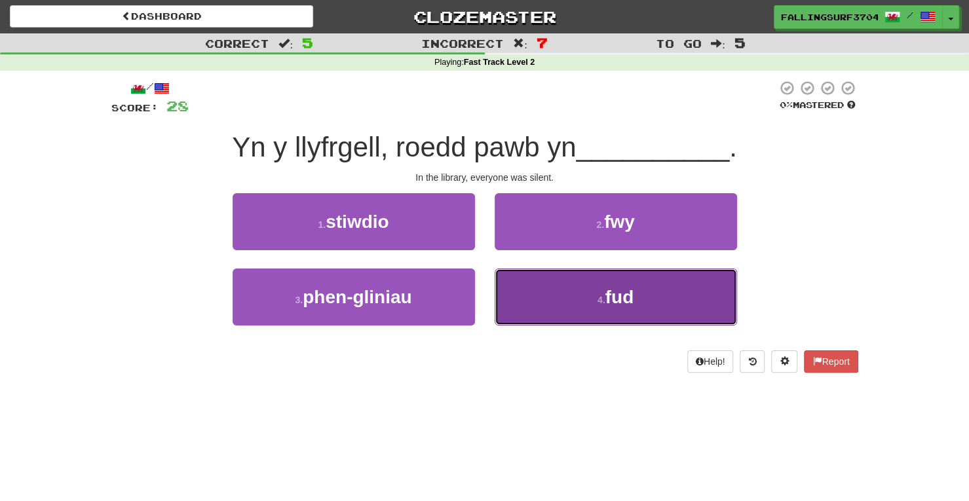
click at [629, 290] on span "fud" at bounding box center [619, 297] width 29 height 20
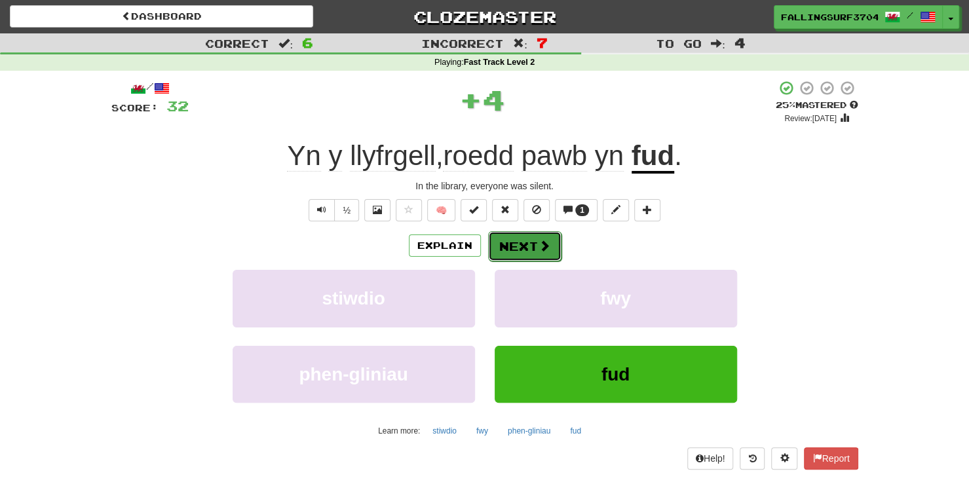
click at [532, 243] on button "Next" at bounding box center [524, 246] width 73 height 30
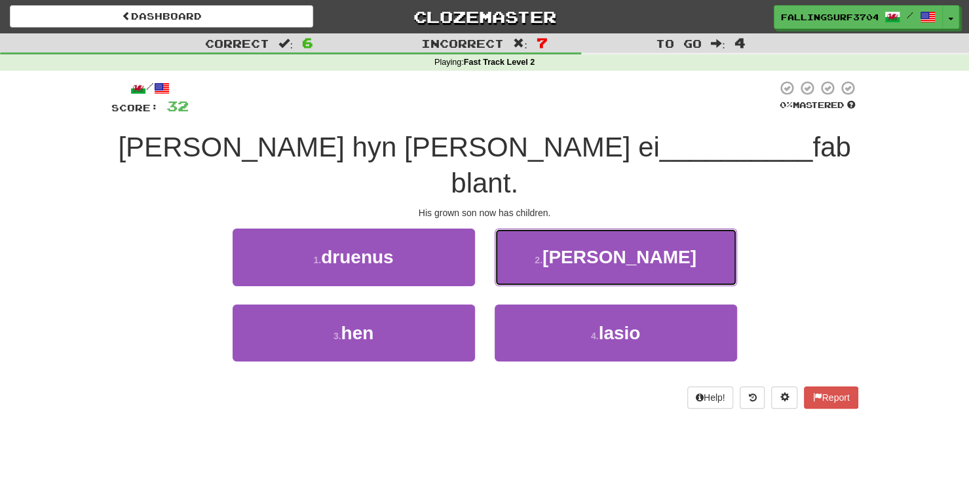
click at [532, 243] on button "2 . annwyl" at bounding box center [615, 257] width 242 height 57
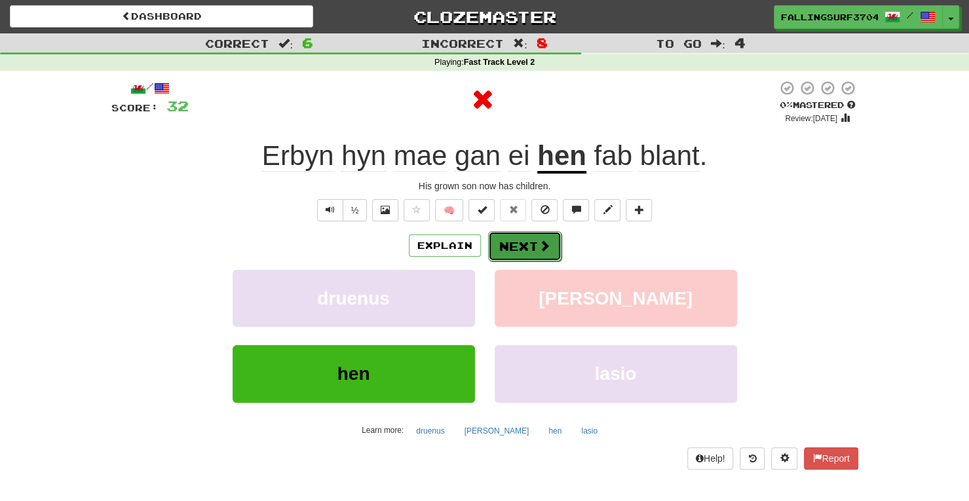
click at [525, 244] on button "Next" at bounding box center [524, 246] width 73 height 30
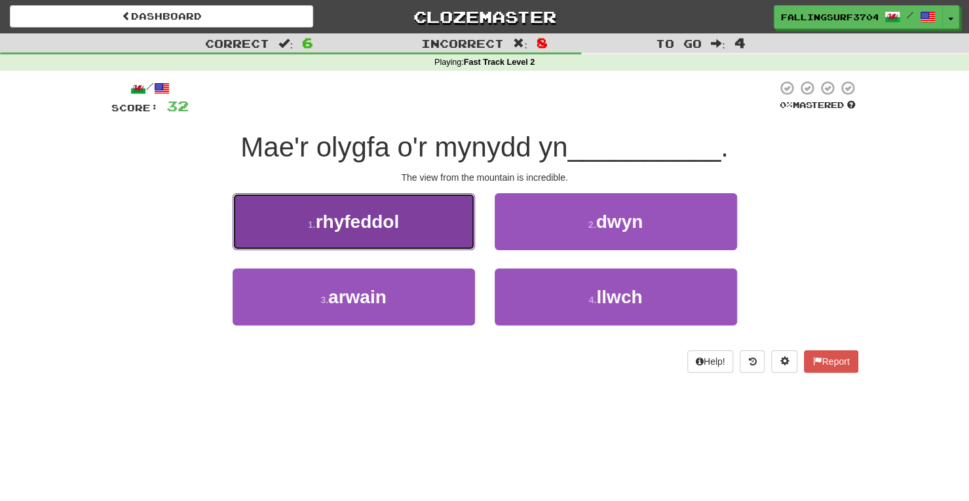
click at [363, 232] on button "1 . rhyfeddol" at bounding box center [353, 221] width 242 height 57
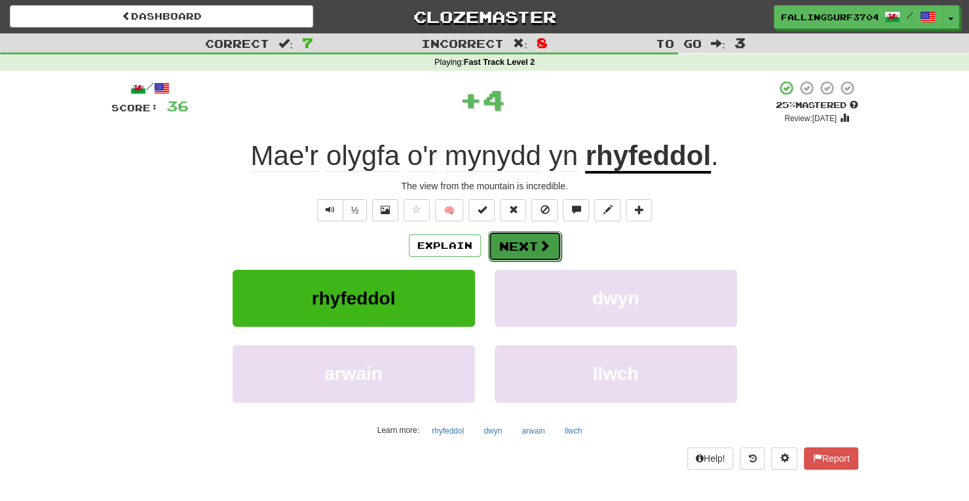
click at [504, 248] on button "Next" at bounding box center [524, 246] width 73 height 30
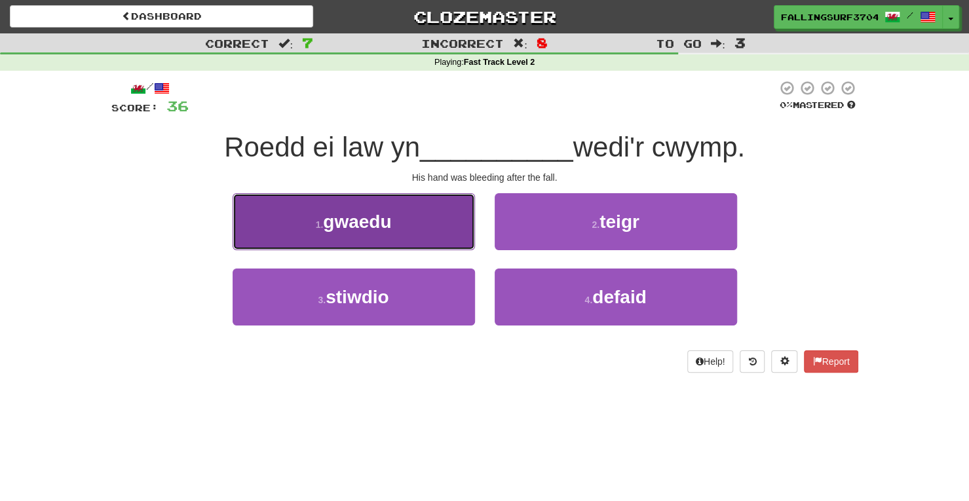
click at [380, 242] on button "1 . gwaedu" at bounding box center [353, 221] width 242 height 57
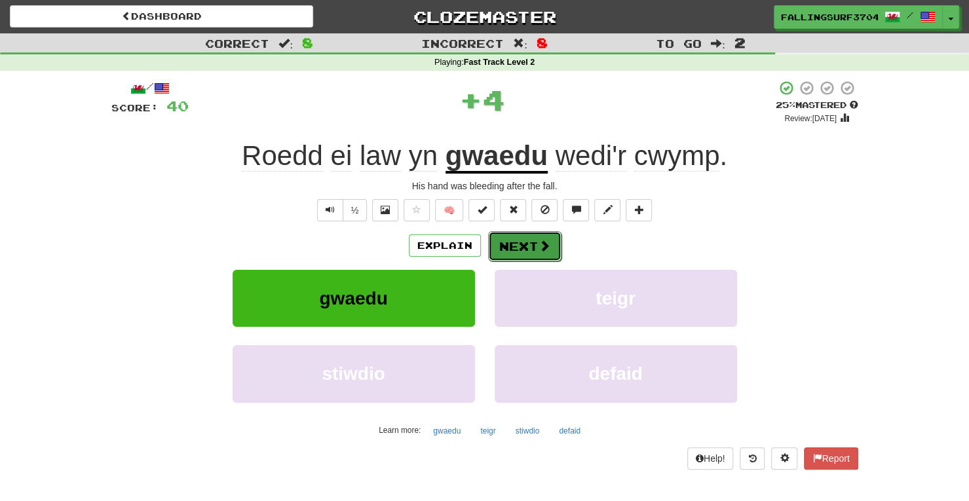
click at [525, 246] on button "Next" at bounding box center [524, 246] width 73 height 30
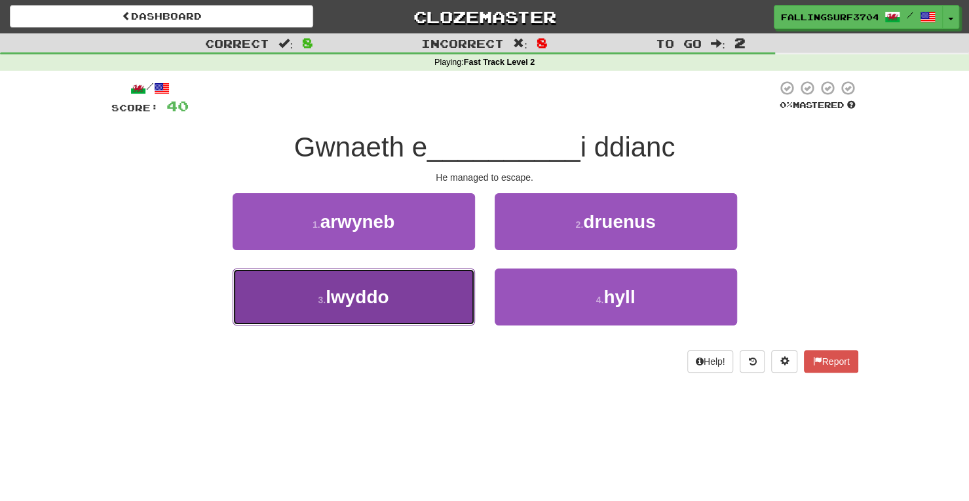
click at [392, 312] on button "3 . lwyddo" at bounding box center [353, 296] width 242 height 57
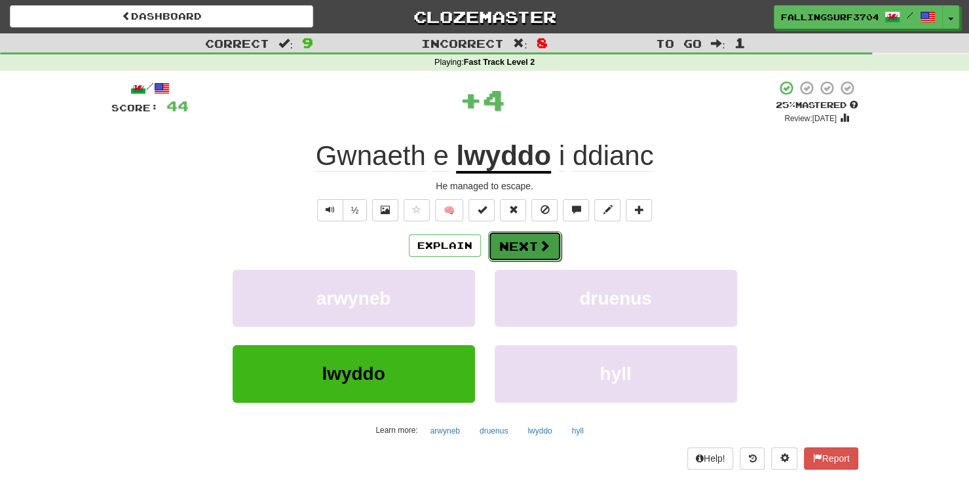
click at [528, 249] on button "Next" at bounding box center [524, 246] width 73 height 30
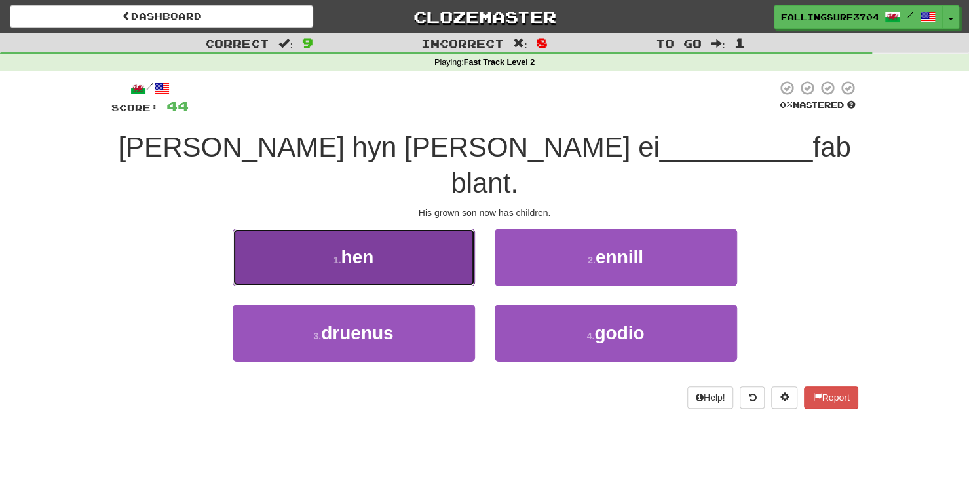
click at [405, 236] on button "1 . hen" at bounding box center [353, 257] width 242 height 57
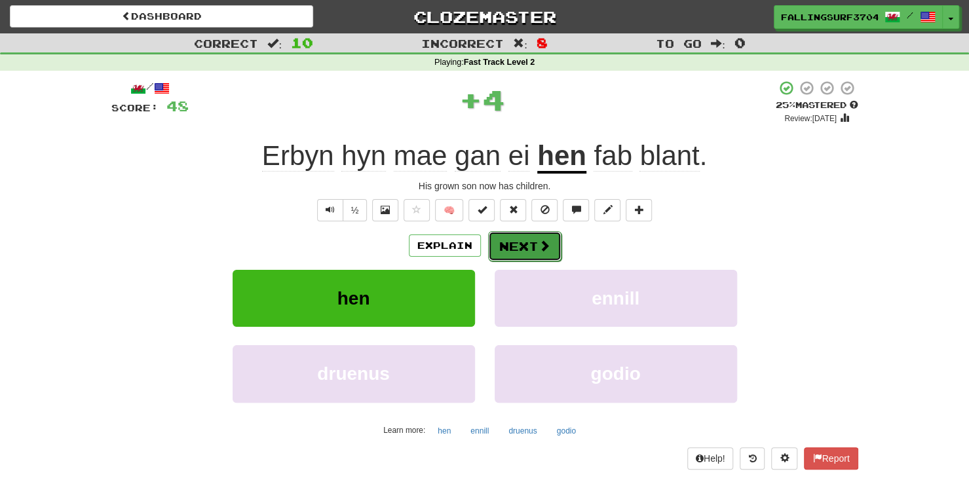
click at [538, 236] on button "Next" at bounding box center [524, 246] width 73 height 30
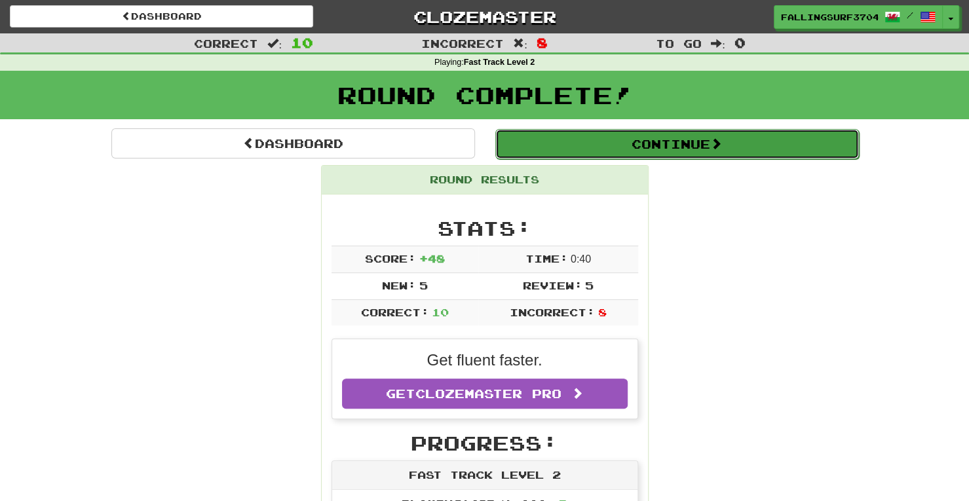
click at [707, 149] on button "Continue" at bounding box center [676, 144] width 363 height 30
